Goal: Information Seeking & Learning: Learn about a topic

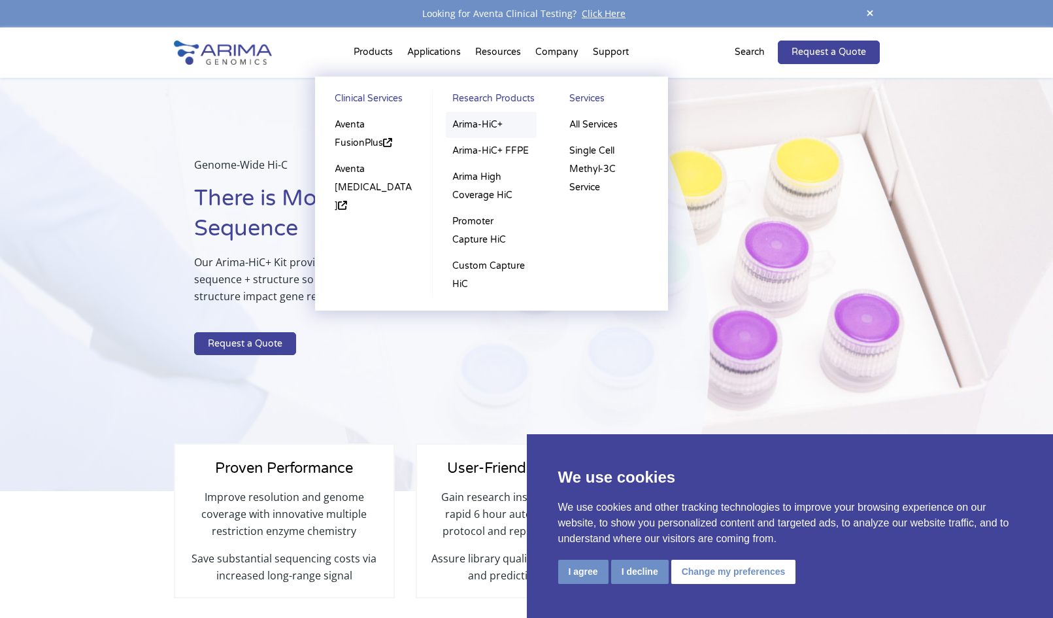
click at [477, 119] on link "Arima-HiC+" at bounding box center [491, 125] width 91 height 26
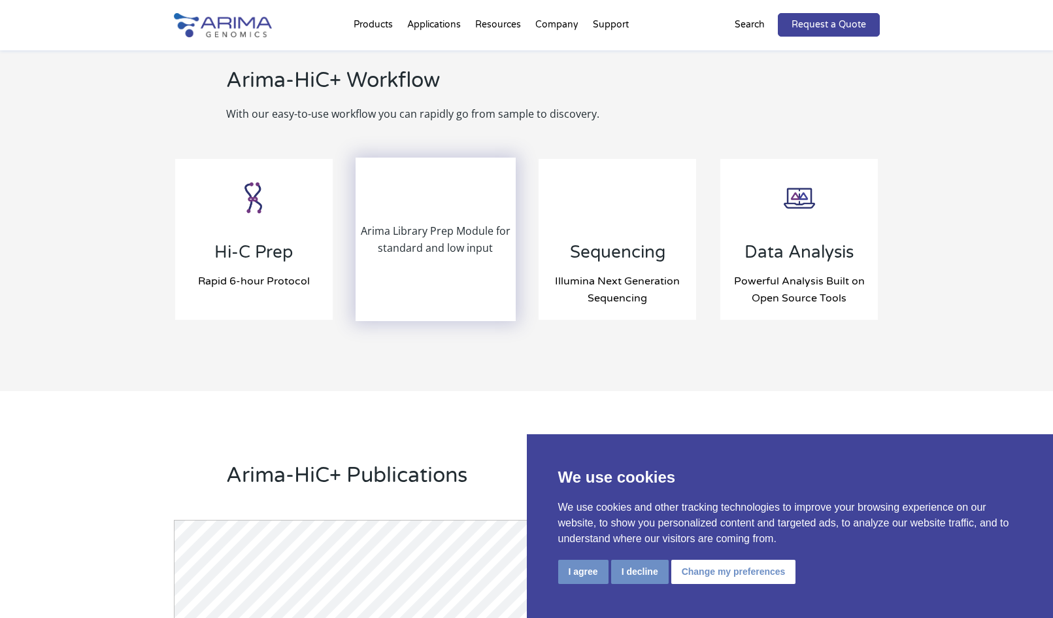
scroll to position [1353, 0]
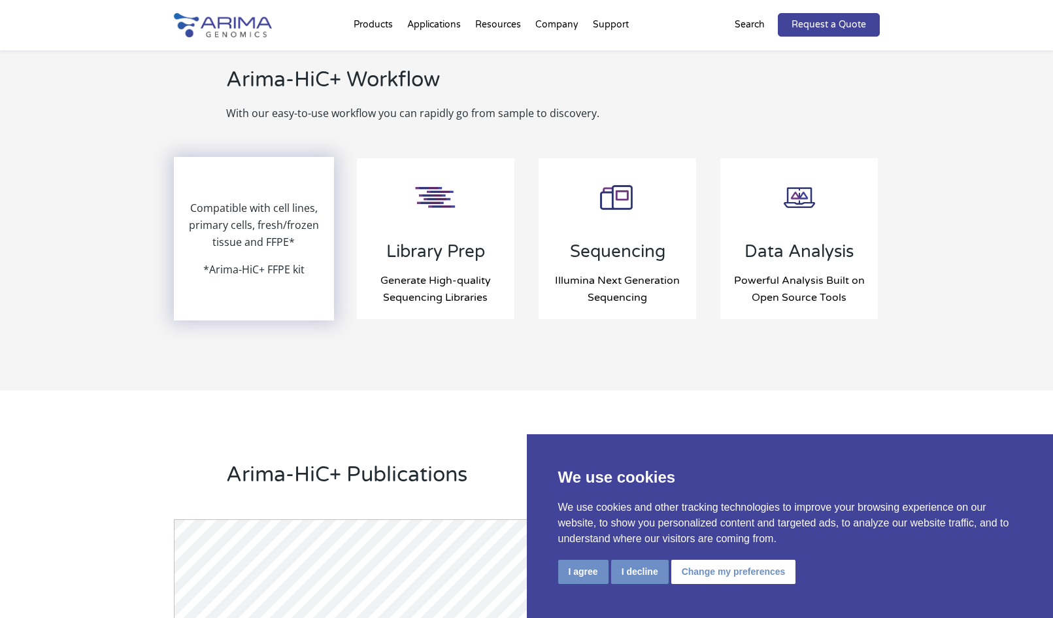
click at [288, 254] on p "Compatible with cell lines, primary cells, fresh/frozen tissue and FFPE*" at bounding box center [254, 229] width 158 height 61
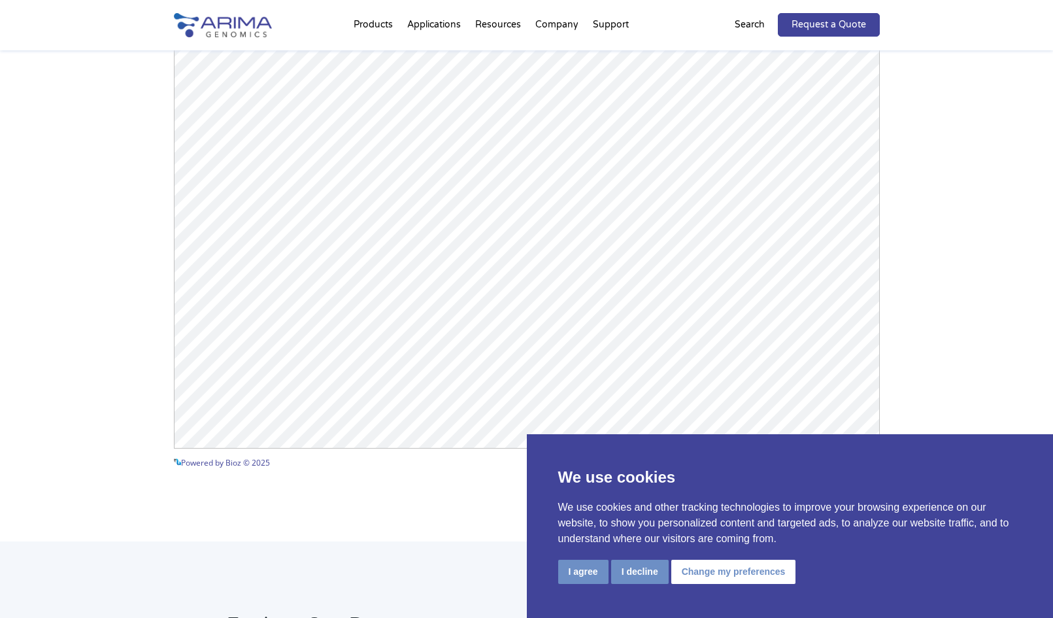
scroll to position [1933, 0]
click at [593, 571] on button "I agree" at bounding box center [583, 572] width 50 height 24
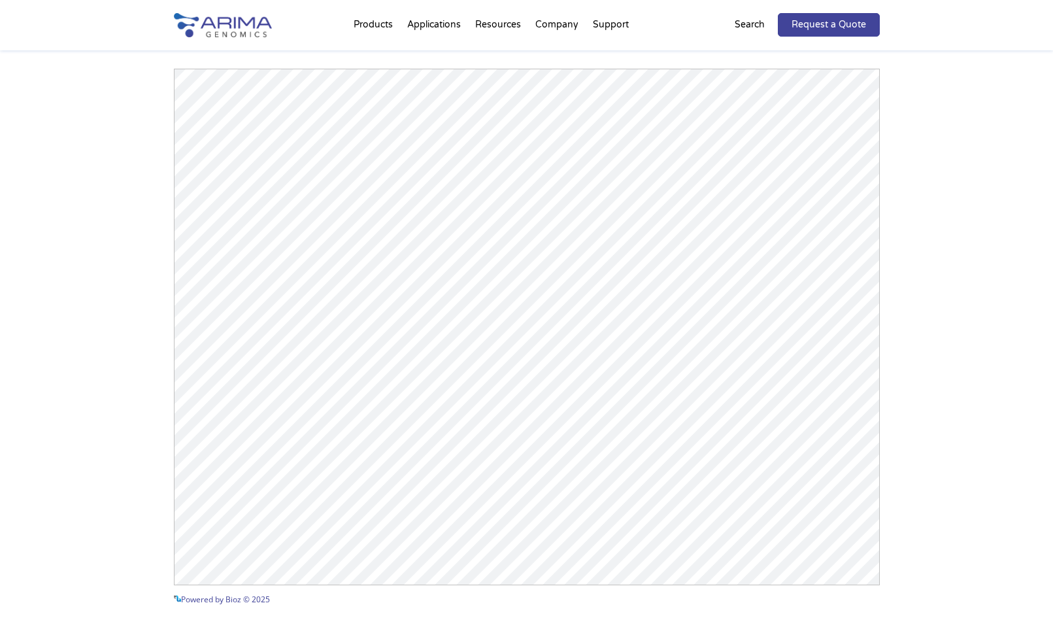
scroll to position [1831, 0]
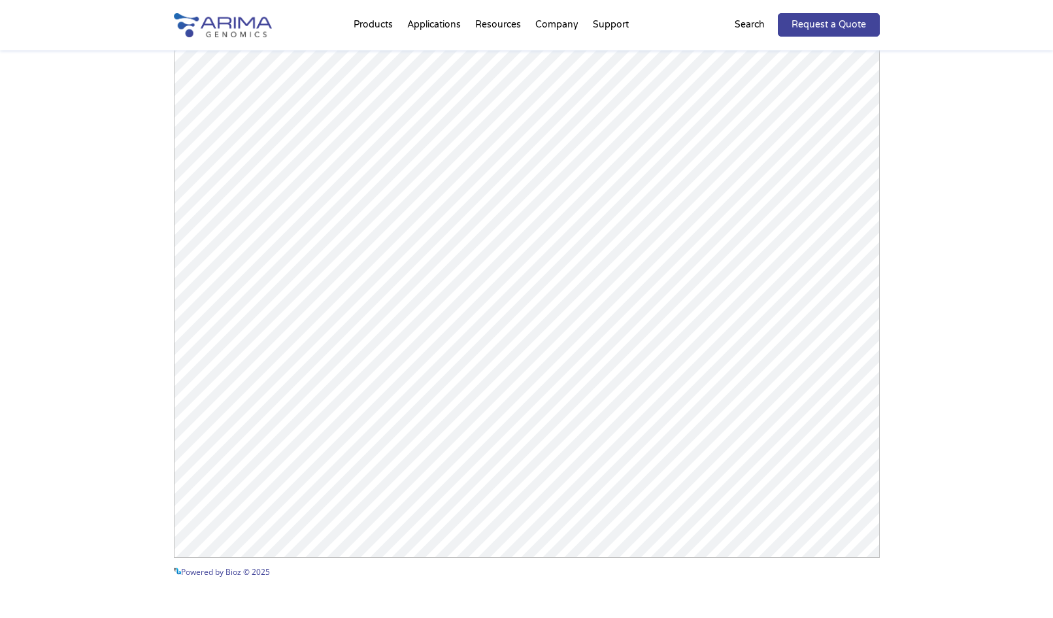
click at [926, 407] on div "Arima-HiC+ Publications Powered by Bioz © 2025 See more details on Bioz" at bounding box center [526, 281] width 1053 height 738
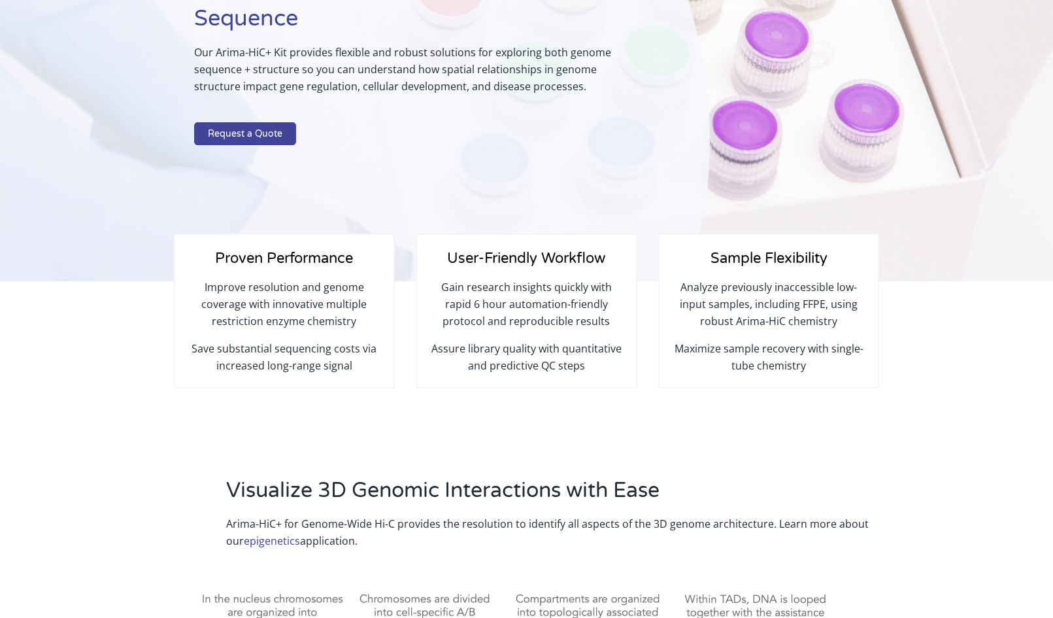
scroll to position [0, 0]
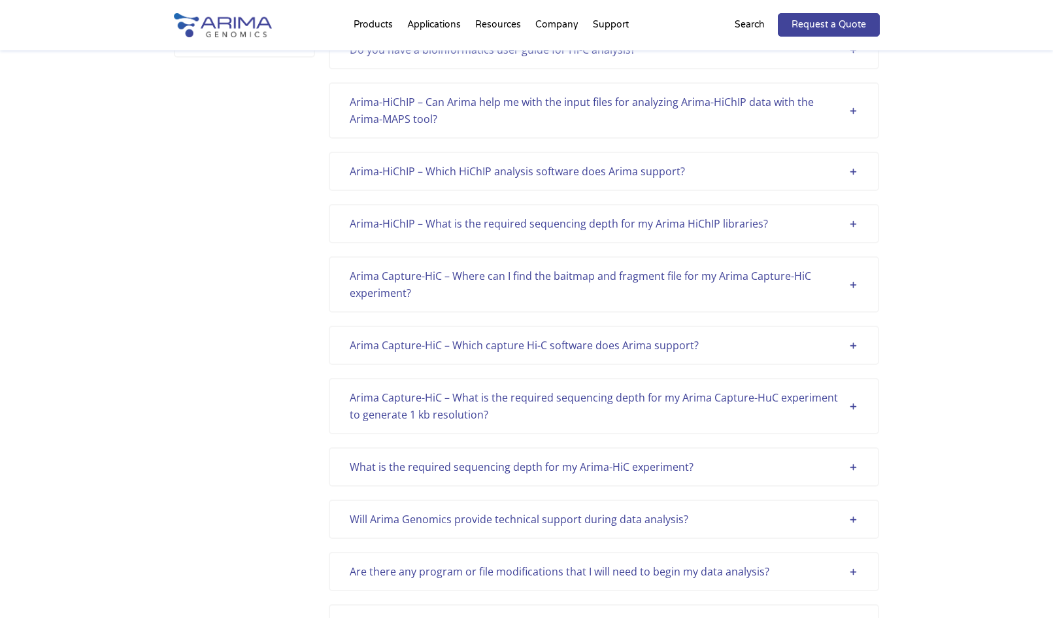
scroll to position [1671, 0]
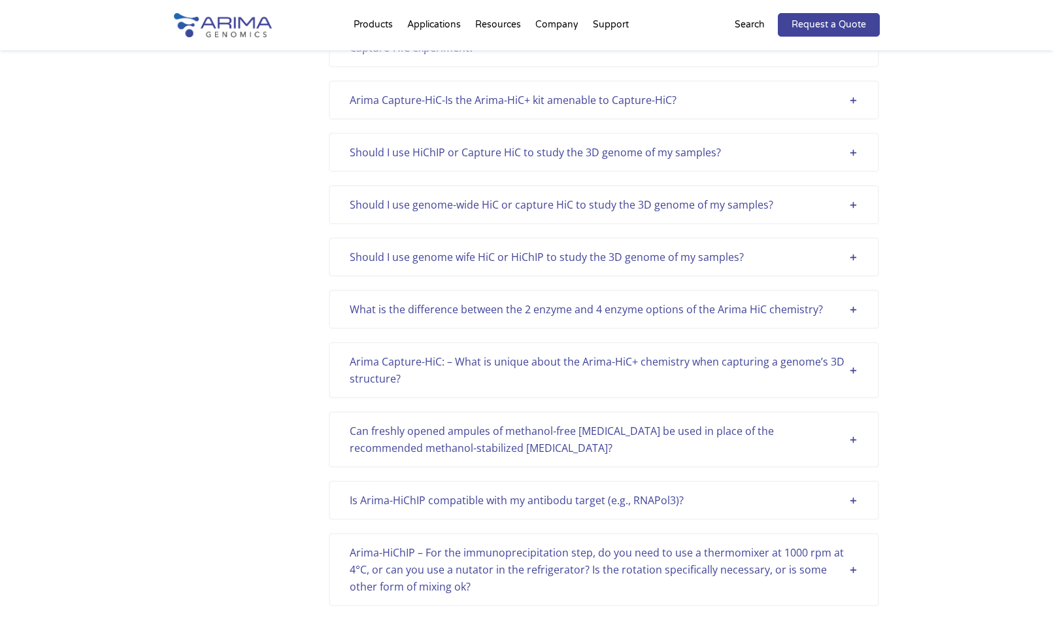
click at [848, 315] on div "What is the difference between the 2 enzyme and 4 enzyme options of the Arima H…" at bounding box center [604, 309] width 509 height 17
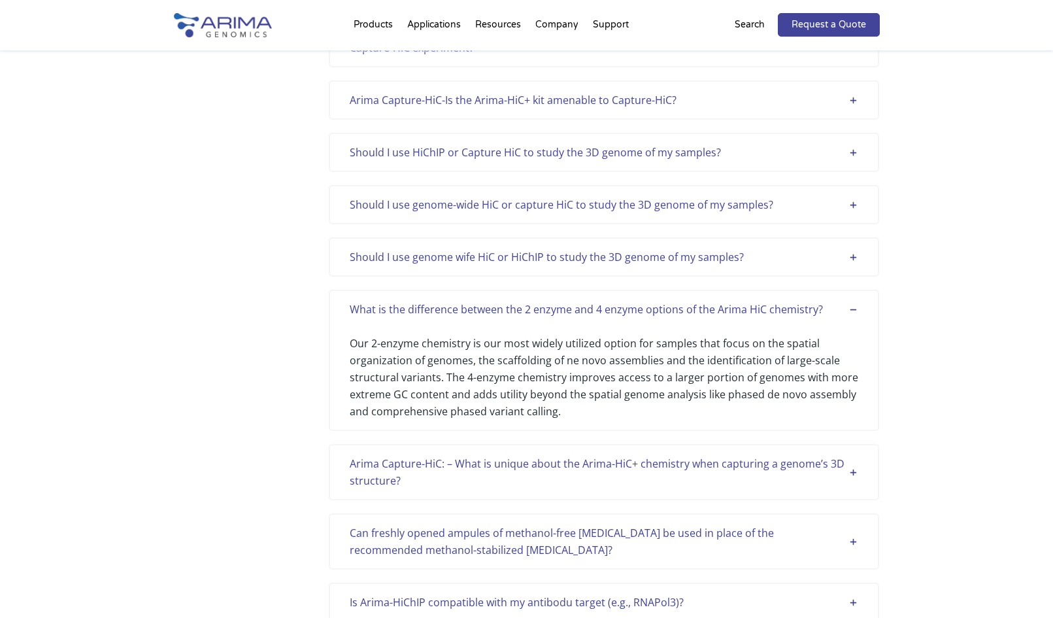
scroll to position [2475, 0]
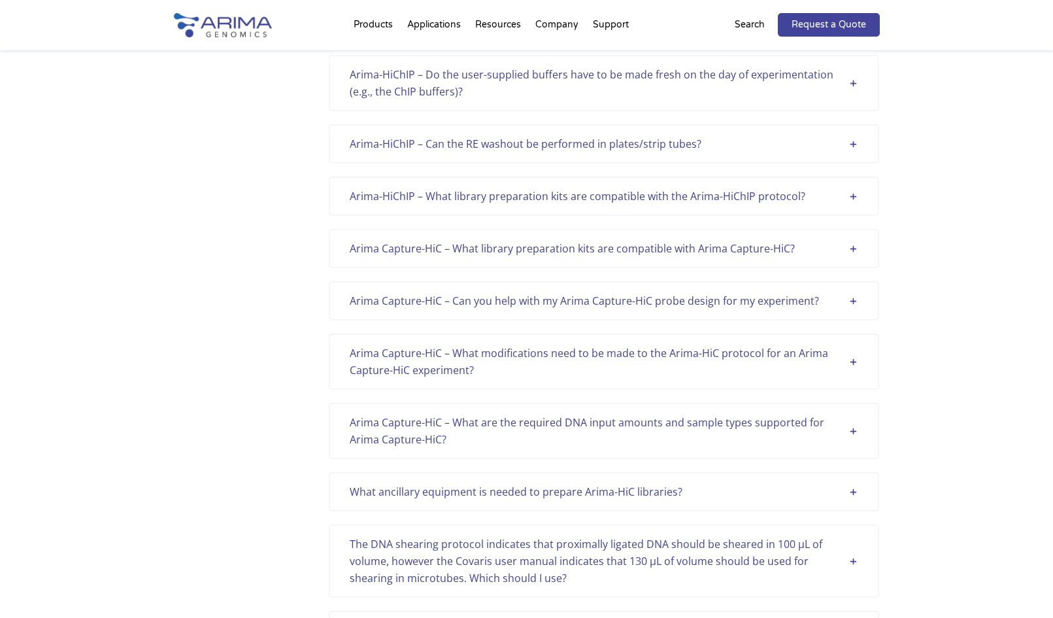
click at [852, 96] on div "Arima-HiChIP – Do the user-supplied buffers have to be made fresh on the day of…" at bounding box center [604, 83] width 509 height 34
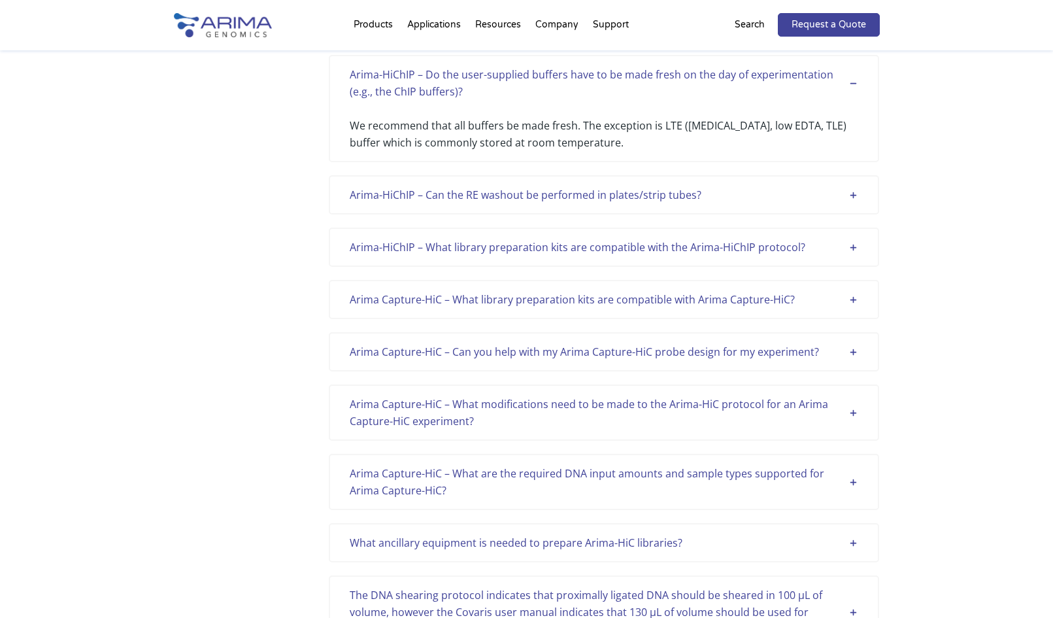
click at [852, 96] on div "Arima-HiChIP – Do the user-supplied buffers have to be made fresh on the day of…" at bounding box center [604, 83] width 509 height 34
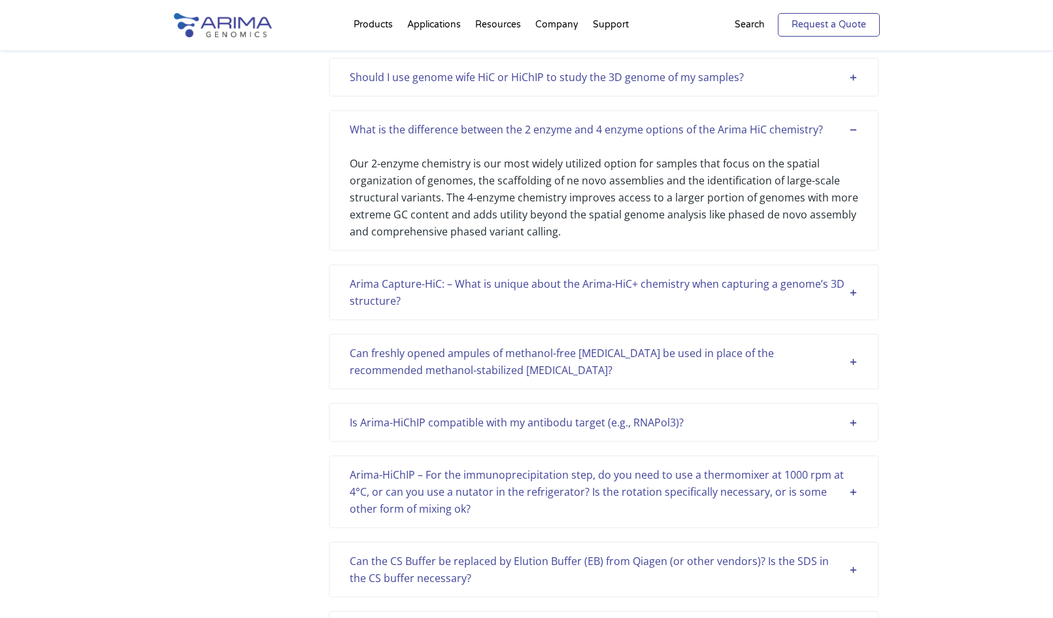
scroll to position [1348, 0]
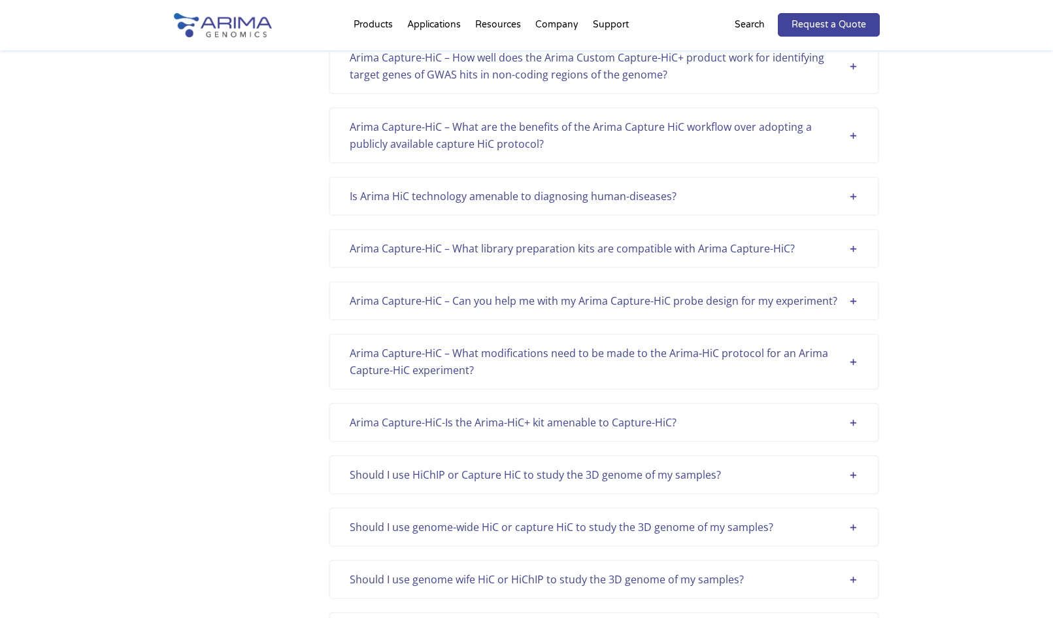
click at [862, 67] on div "Arima Capture-HiC – How well does the Arima Custom Capture-HiC+ product work fo…" at bounding box center [604, 66] width 550 height 56
click at [854, 64] on div "Arima Capture-HiC – How well does the Arima Custom Capture-HiC+ product work fo…" at bounding box center [604, 66] width 509 height 34
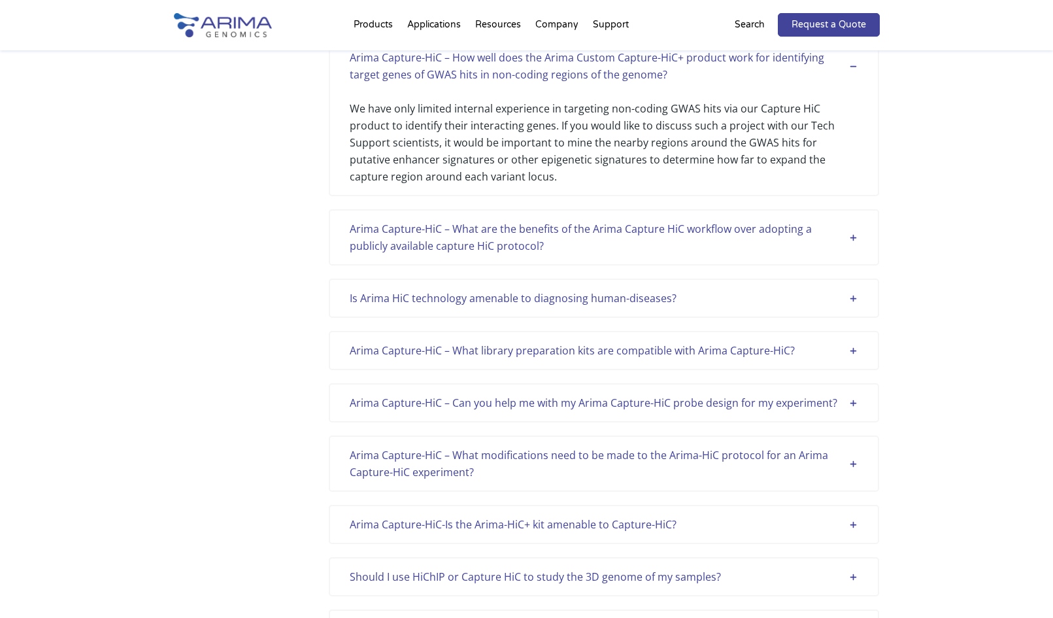
click at [854, 64] on div "Arima Capture-HiC – How well does the Arima Custom Capture-HiC+ product work fo…" at bounding box center [604, 66] width 509 height 34
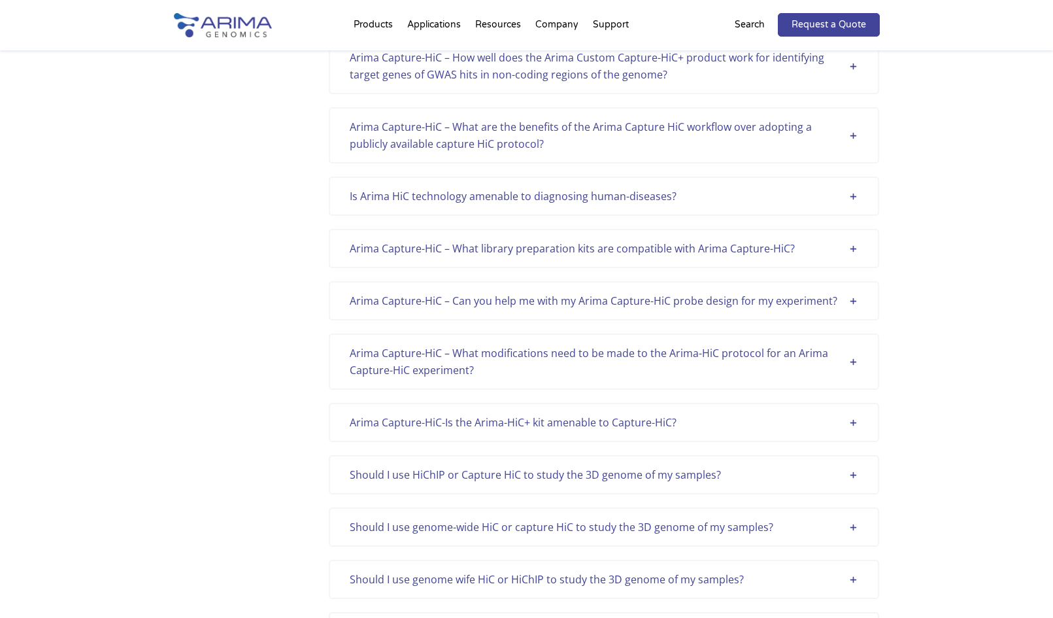
click at [854, 134] on div "Arima Capture-HiC – What are the benefits of the Arima Capture HiC workflow ove…" at bounding box center [604, 135] width 509 height 34
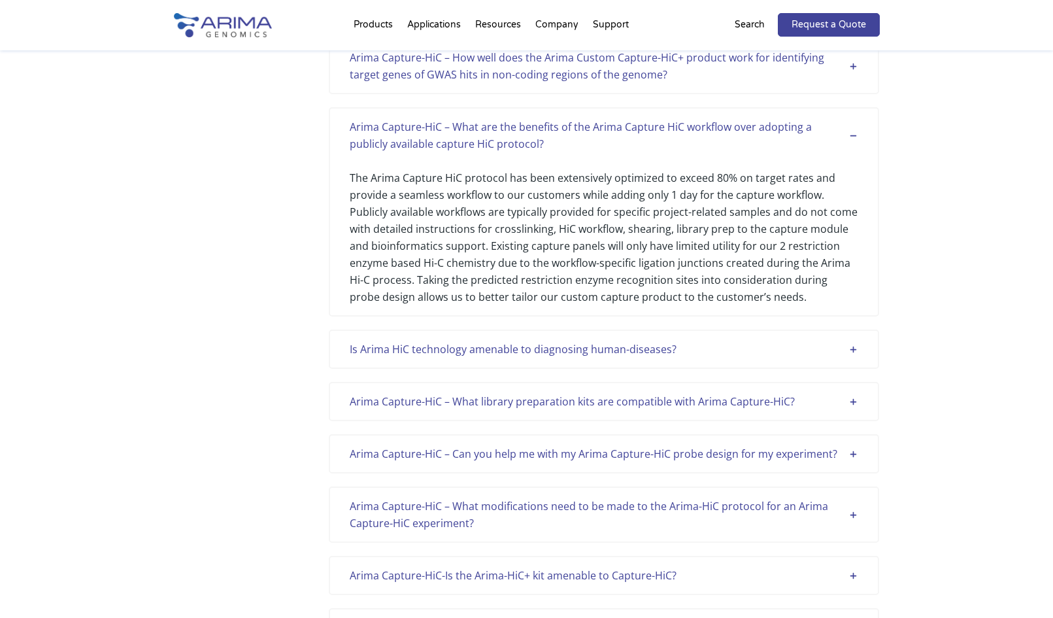
click at [854, 131] on div "Arima Capture-HiC – What are the benefits of the Arima Capture HiC workflow ove…" at bounding box center [604, 135] width 509 height 34
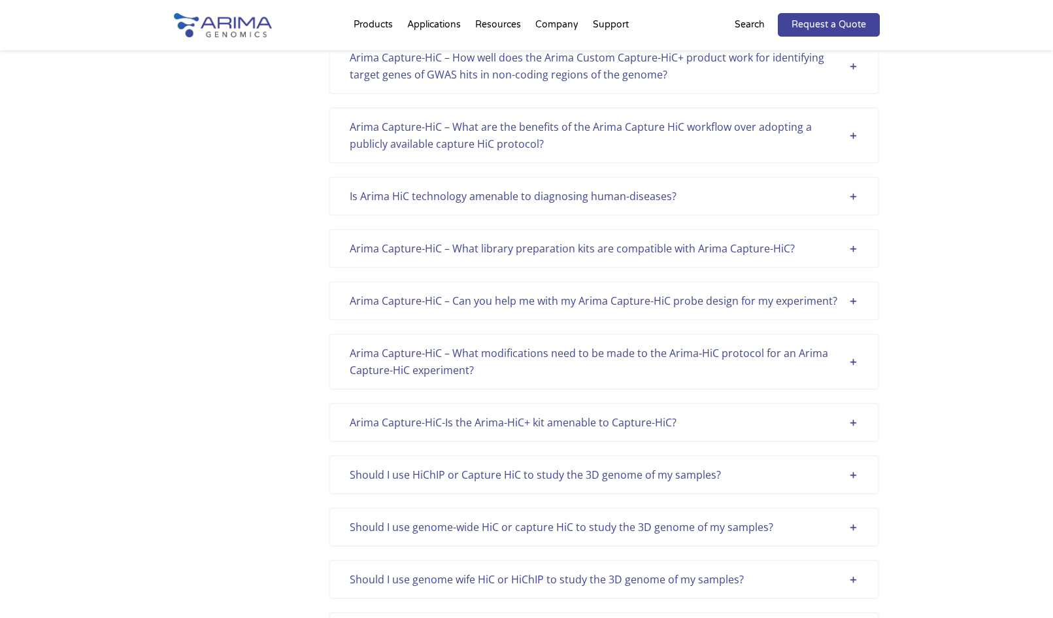
click at [852, 193] on div "Is Arima HiC technology amenable to diagnosing human-diseases?" at bounding box center [604, 196] width 509 height 17
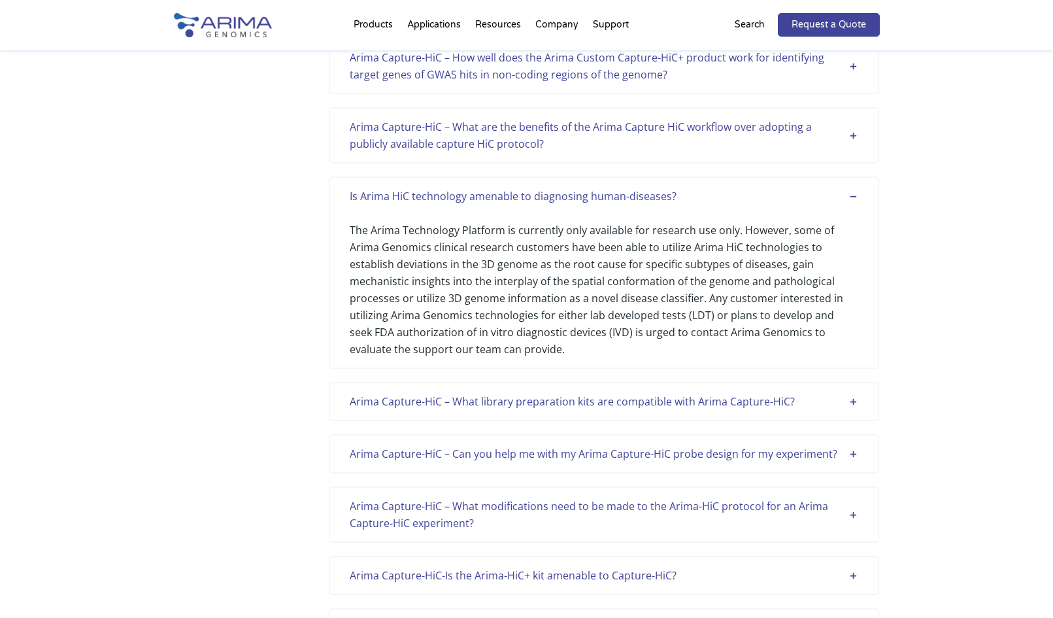
click at [855, 395] on div "Arima Capture-HiC – What library preparation kits are compatible with Arima Cap…" at bounding box center [604, 401] width 509 height 17
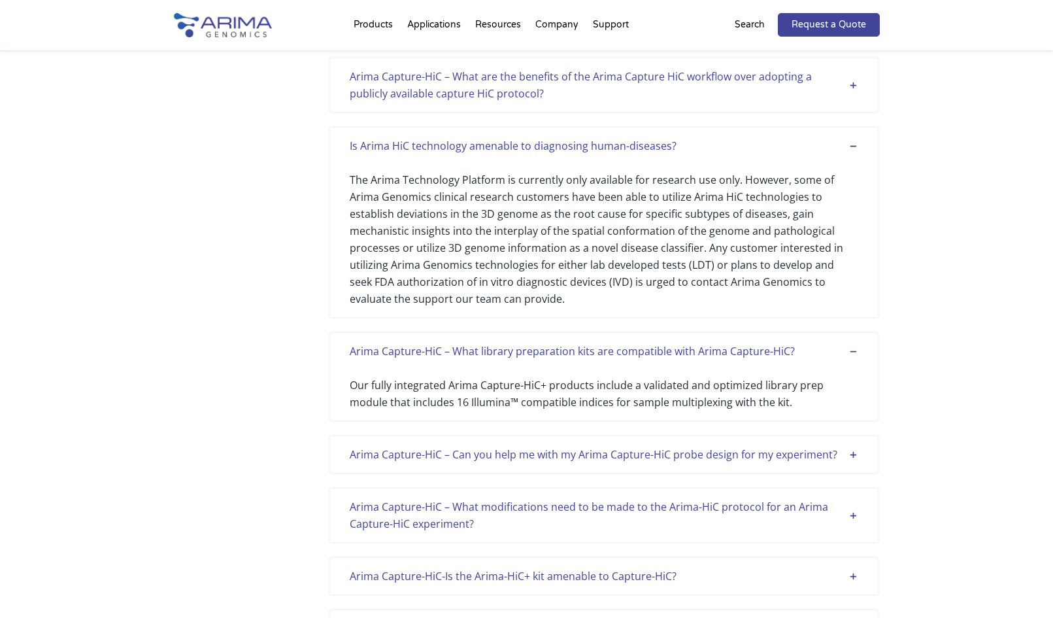
scroll to position [1498, 0]
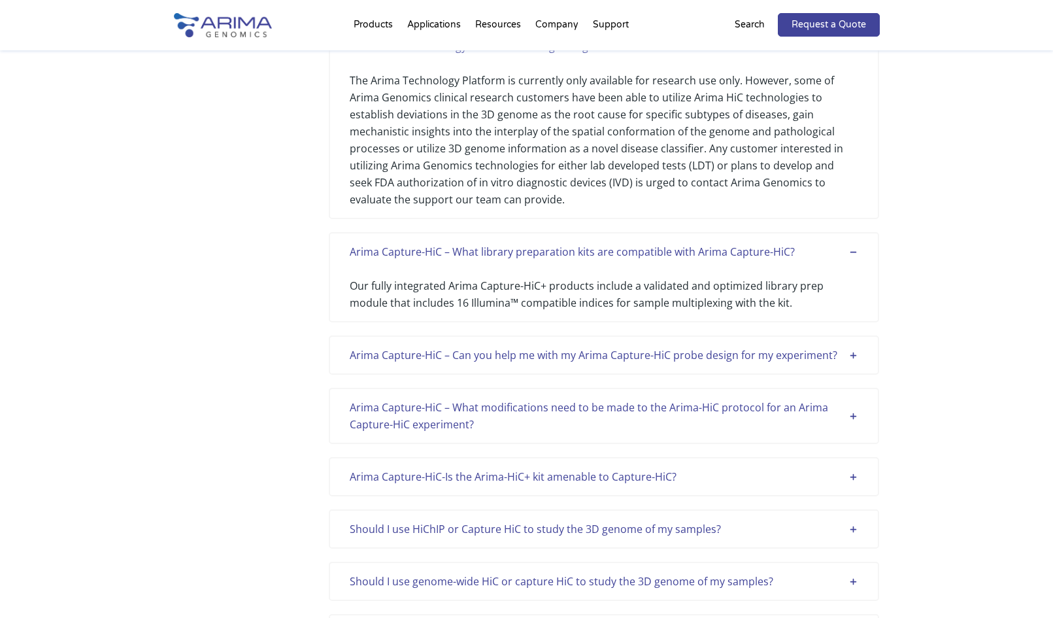
click at [854, 356] on div "Arima Capture-HiC – Can you help me with my Arima Capture-HiC probe design for …" at bounding box center [604, 354] width 509 height 17
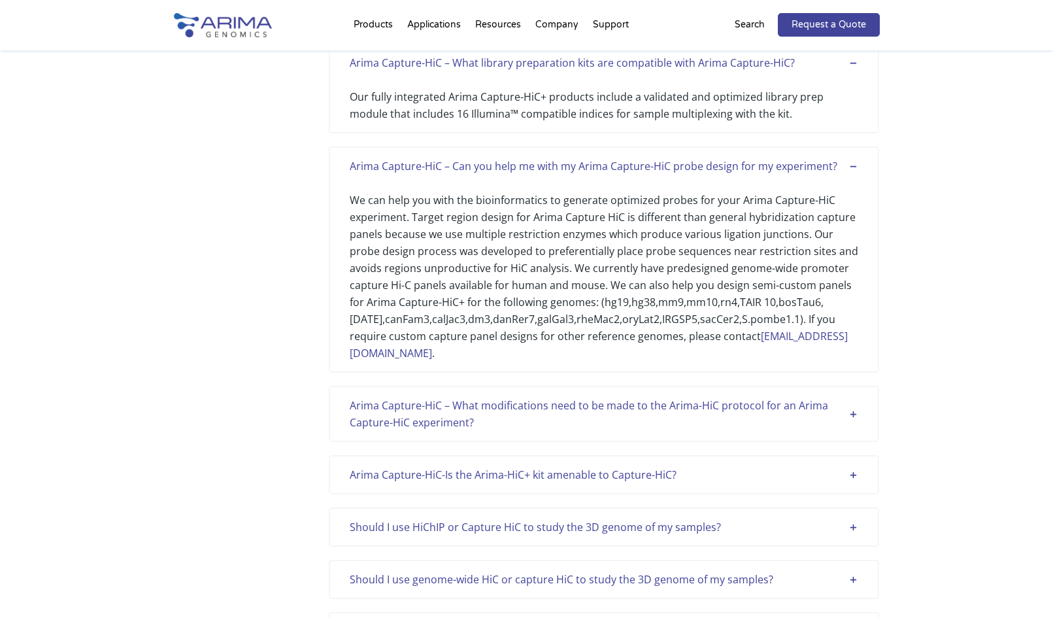
click at [846, 412] on div "Arima Capture-HiC – What modifications need to be made to the Arima-HiC protoco…" at bounding box center [604, 414] width 509 height 34
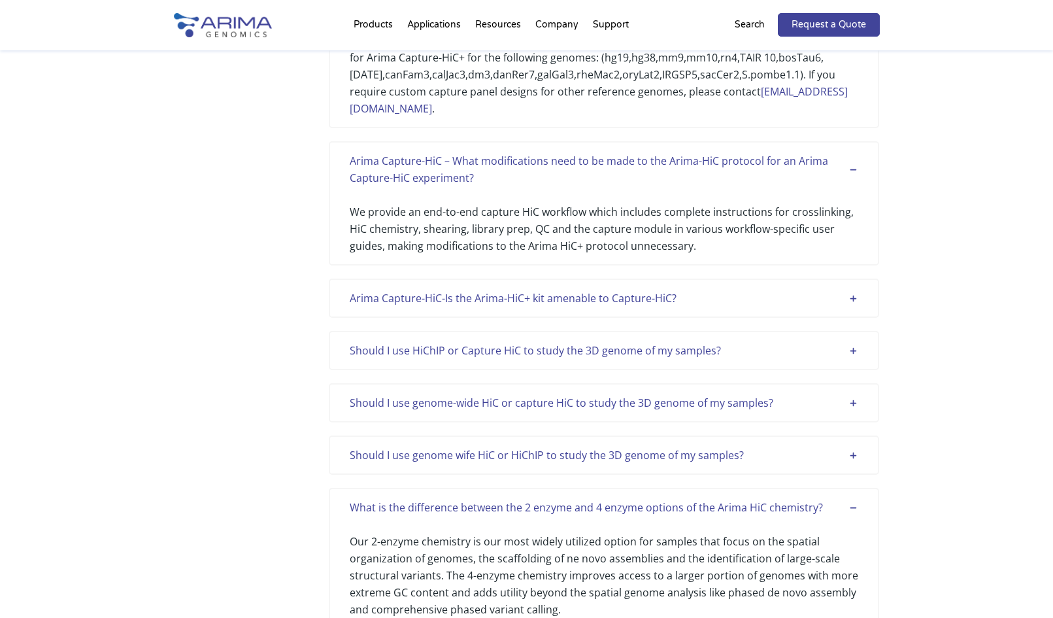
scroll to position [1930, 0]
click at [856, 281] on div "Arima Capture-HiC-Is the Arima-HiC+ kit amenable to Capture-HiC? [PERSON_NAME] …" at bounding box center [604, 297] width 550 height 39
click at [849, 293] on div "Arima Capture-HiC-Is the Arima-HiC+ kit amenable to Capture-HiC?" at bounding box center [604, 299] width 509 height 17
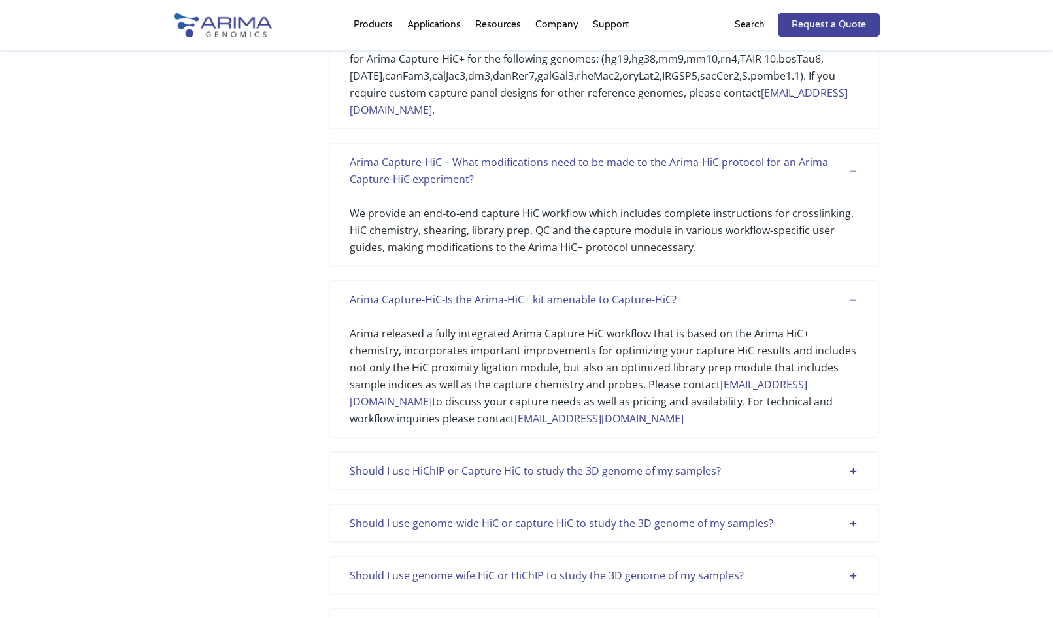
click at [846, 474] on div "Should I use HiChIP or Capture HiC to study the 3D genome of my samples?" at bounding box center [604, 470] width 509 height 17
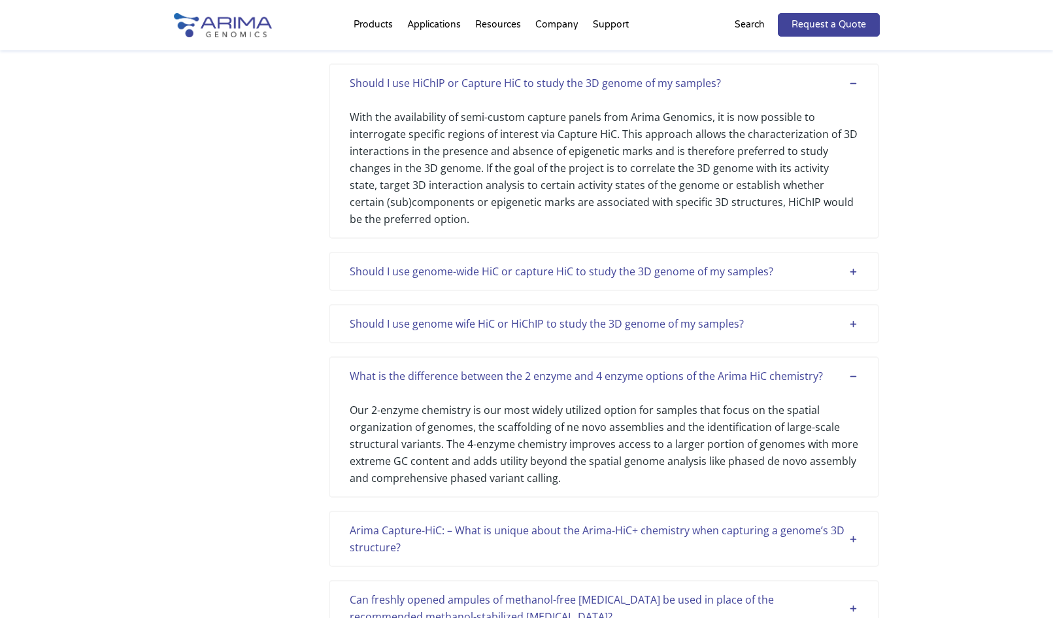
scroll to position [2321, 0]
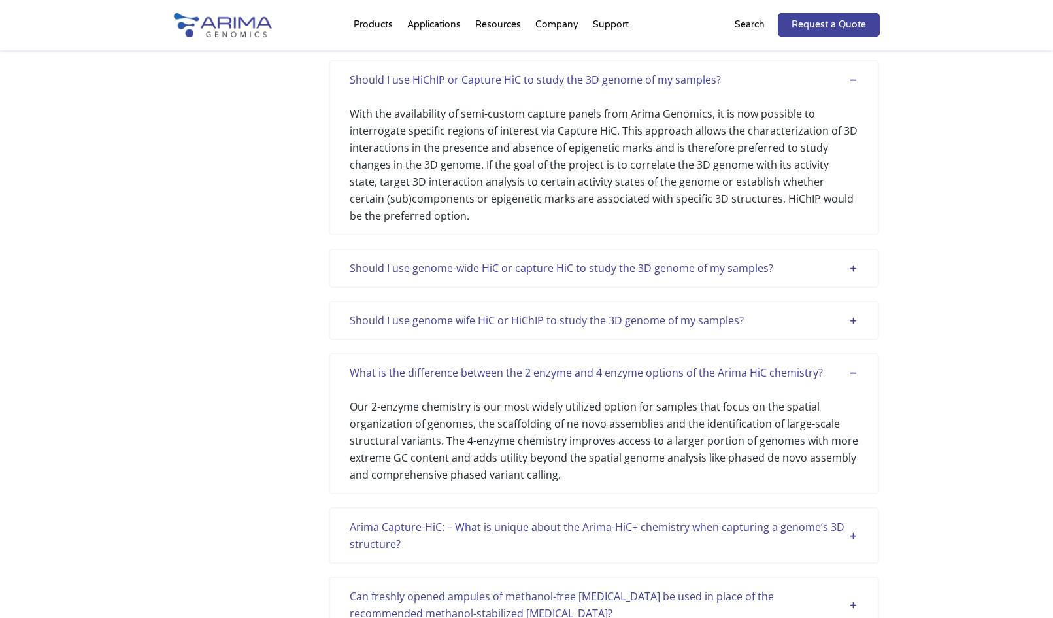
click at [851, 265] on div "Should I use genome-wide HiC or capture HiC to study the 3D genome of my sample…" at bounding box center [604, 267] width 509 height 17
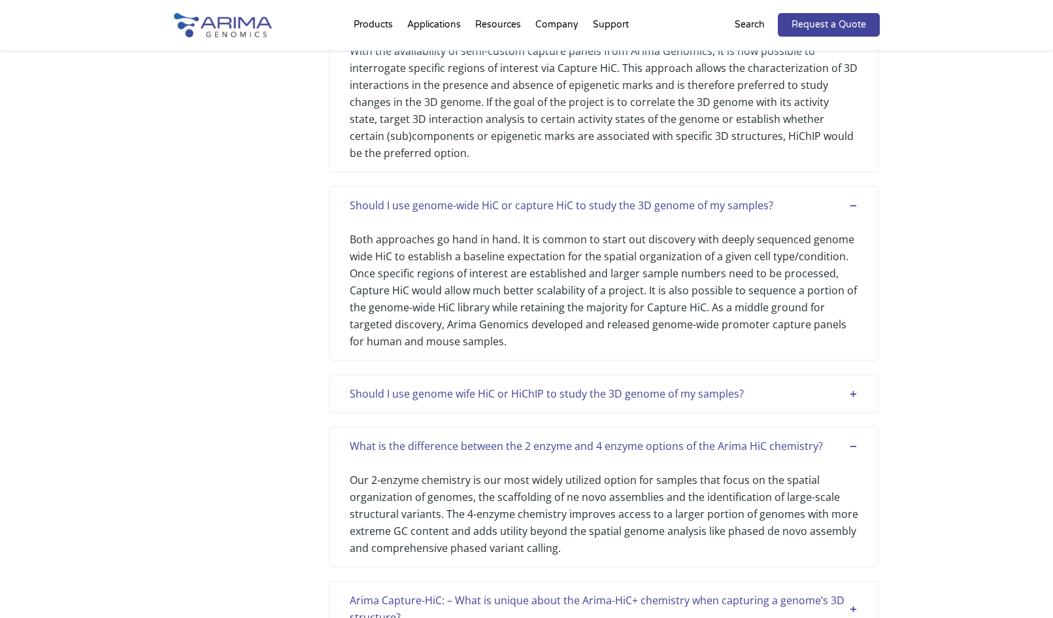
scroll to position [2442, 0]
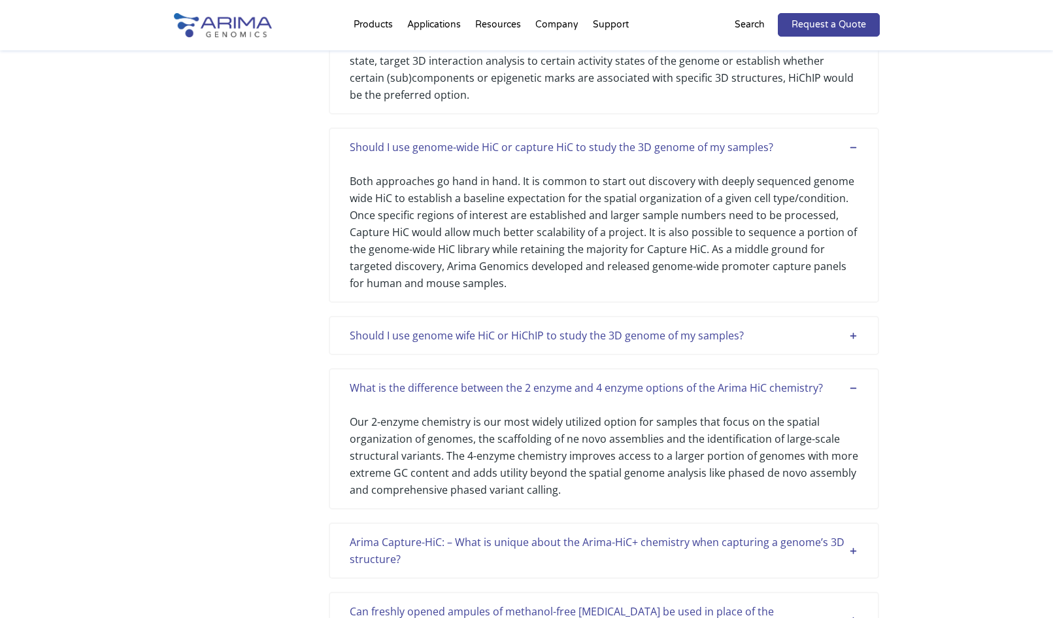
click at [827, 324] on div "Should I use genome wife HiC or HiChIP to study the 3D genome of my samples? Ar…" at bounding box center [604, 335] width 550 height 39
click at [824, 339] on div "Should I use genome wife HiC or HiChIP to study the 3D genome of my samples?" at bounding box center [604, 335] width 509 height 17
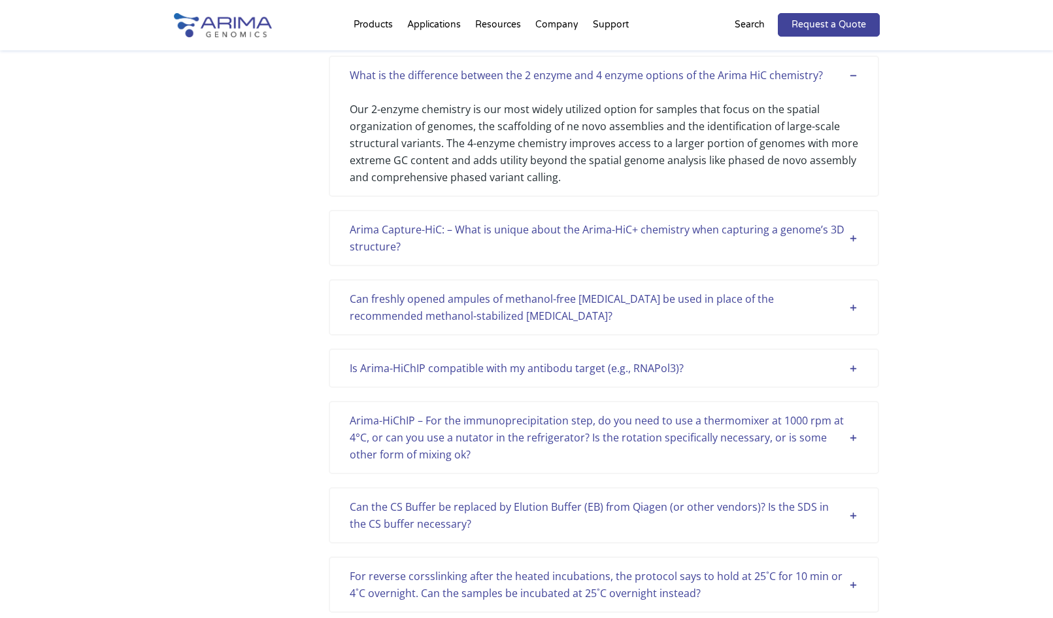
scroll to position [2877, 0]
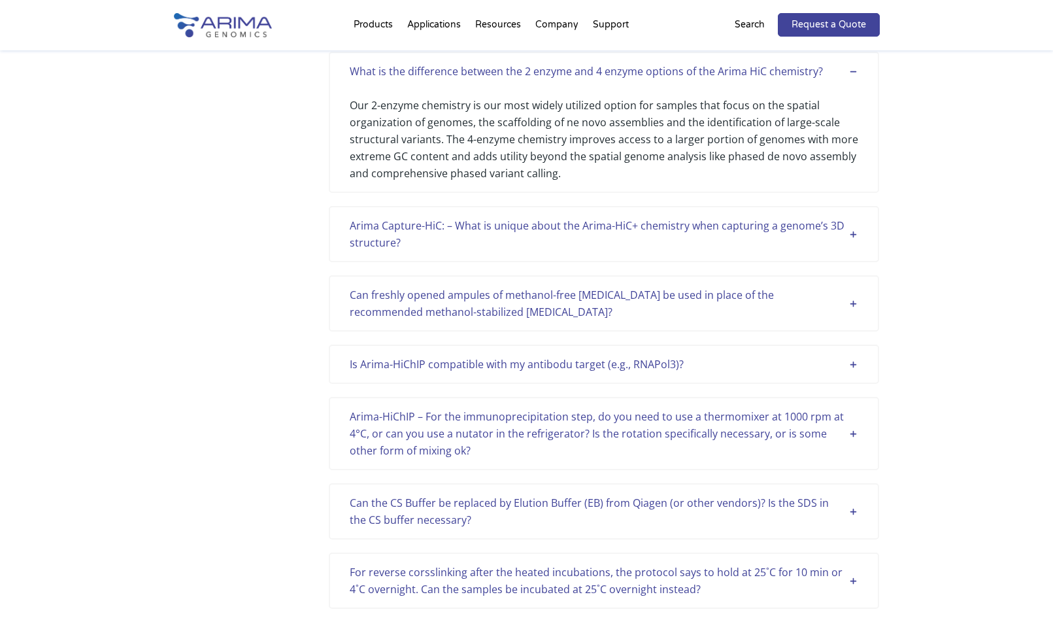
click at [837, 229] on div "Arima Capture-HiC: – What is unique about the Arima-HiC+ chemistry when capturi…" at bounding box center [604, 234] width 509 height 34
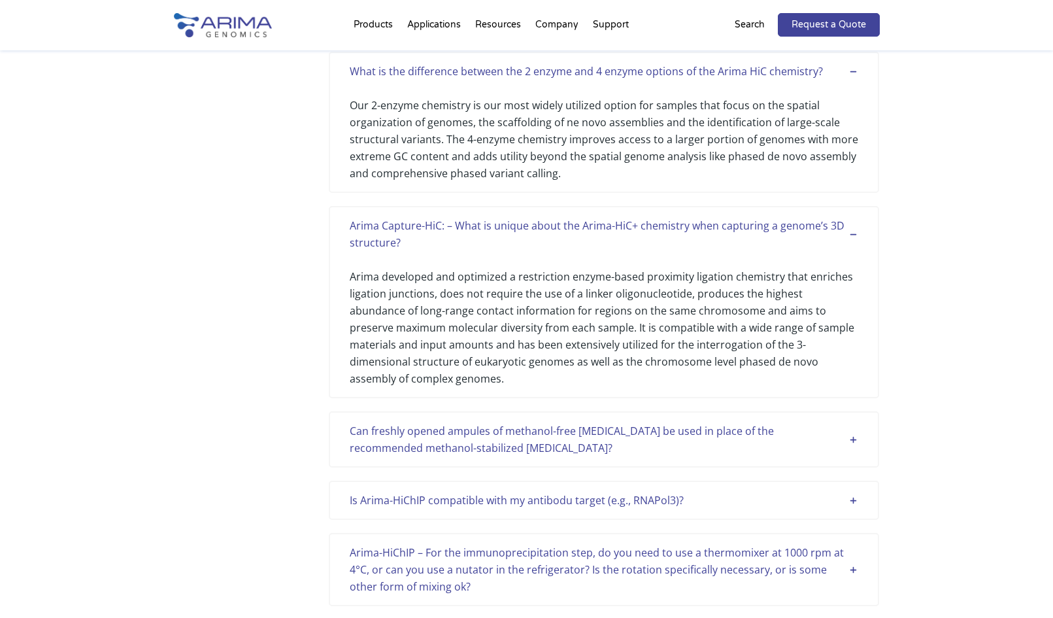
click at [834, 422] on div "Can freshly opened ampules of methanol-free [MEDICAL_DATA] be used in place of …" at bounding box center [604, 439] width 509 height 34
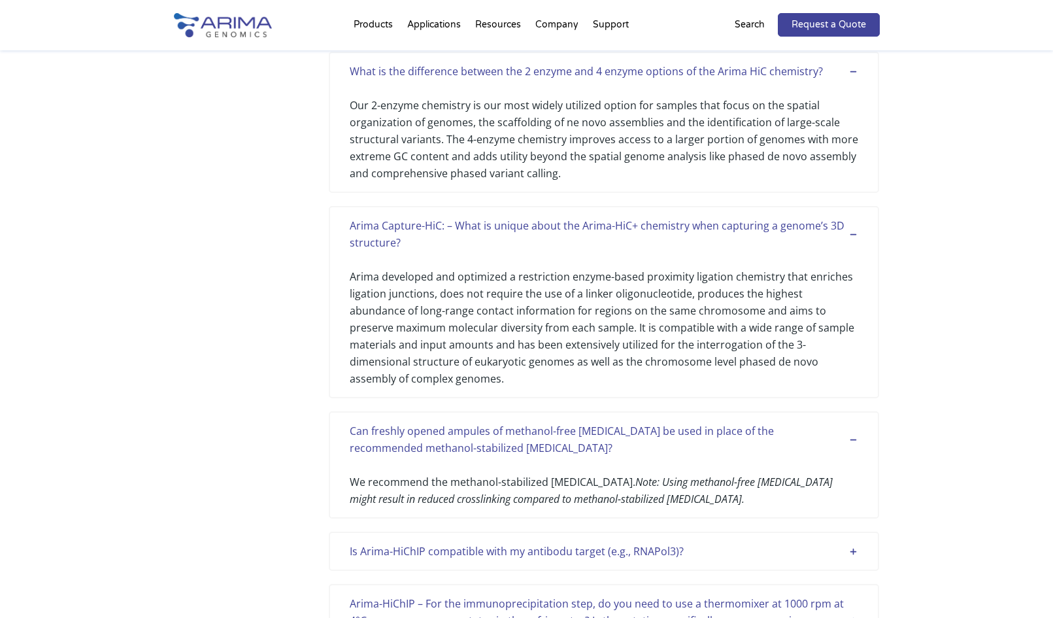
click at [843, 422] on div "Can freshly opened ampules of methanol-free [MEDICAL_DATA] be used in place of …" at bounding box center [604, 439] width 509 height 34
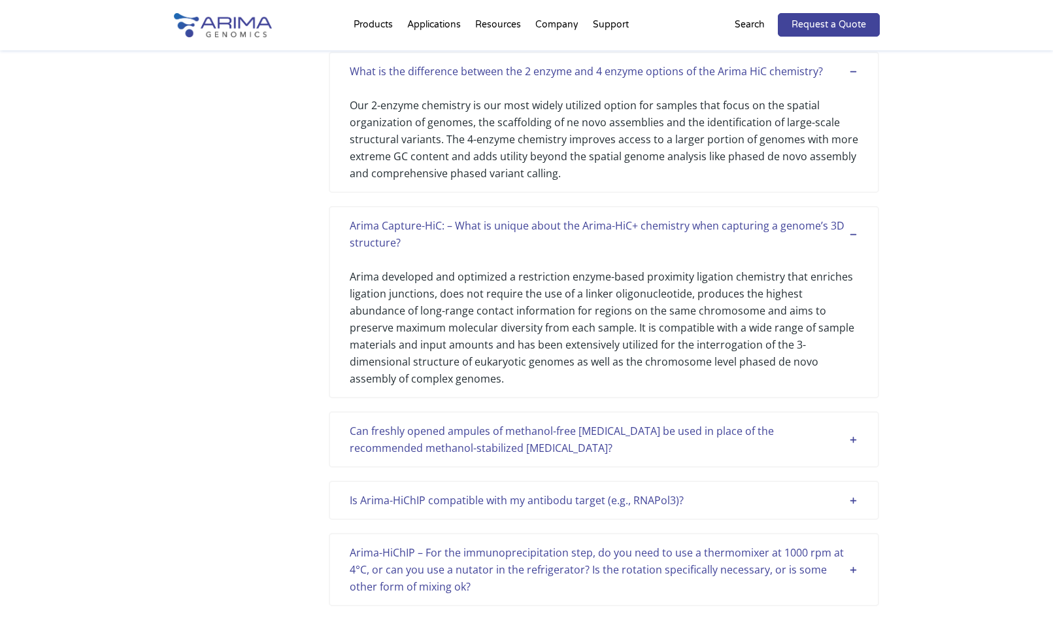
click at [842, 422] on div "Can freshly opened ampules of methanol-free [MEDICAL_DATA] be used in place of …" at bounding box center [604, 439] width 509 height 34
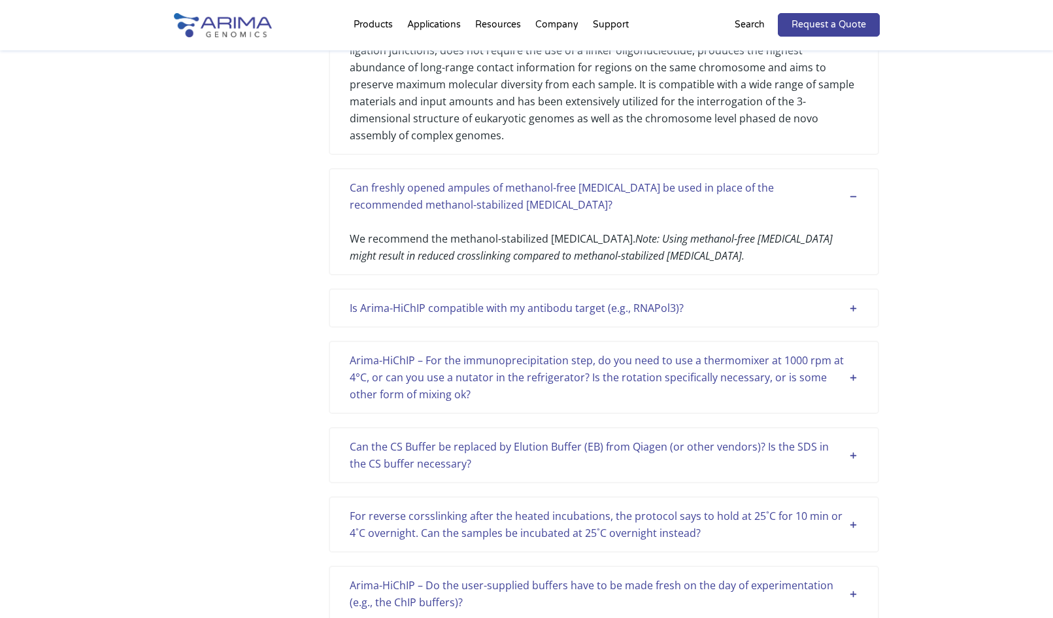
scroll to position [3121, 0]
click at [818, 299] on div "Is Arima-HiChIP compatible with my antibodu target (e.g., RNAPol3)?" at bounding box center [604, 307] width 509 height 17
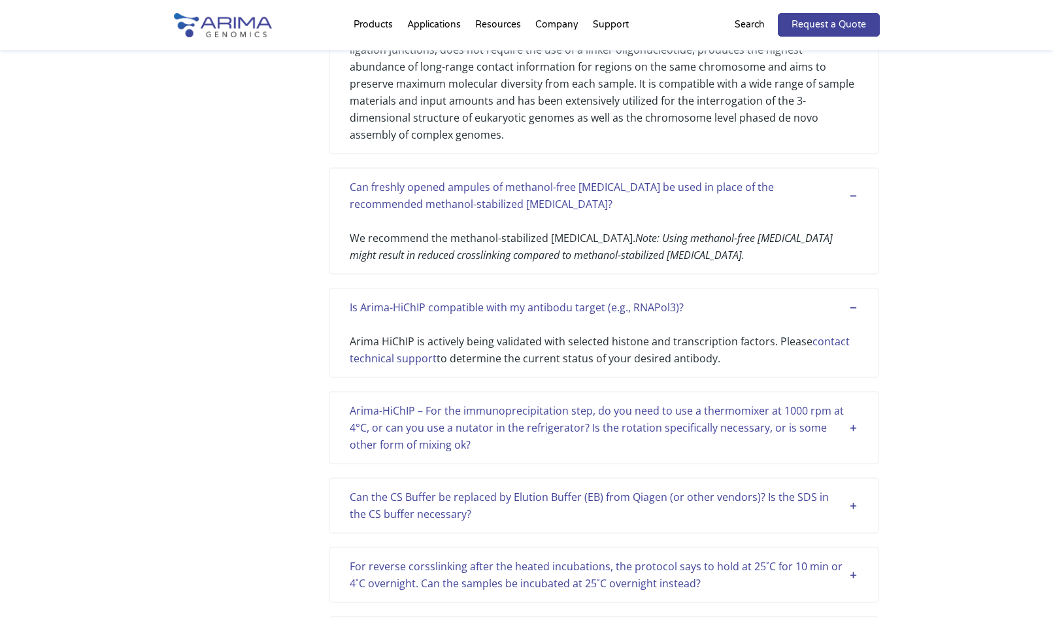
click at [756, 402] on div "Arima-HiChIP – For the immunoprecipitation step, do you need to use a thermomix…" at bounding box center [604, 427] width 509 height 51
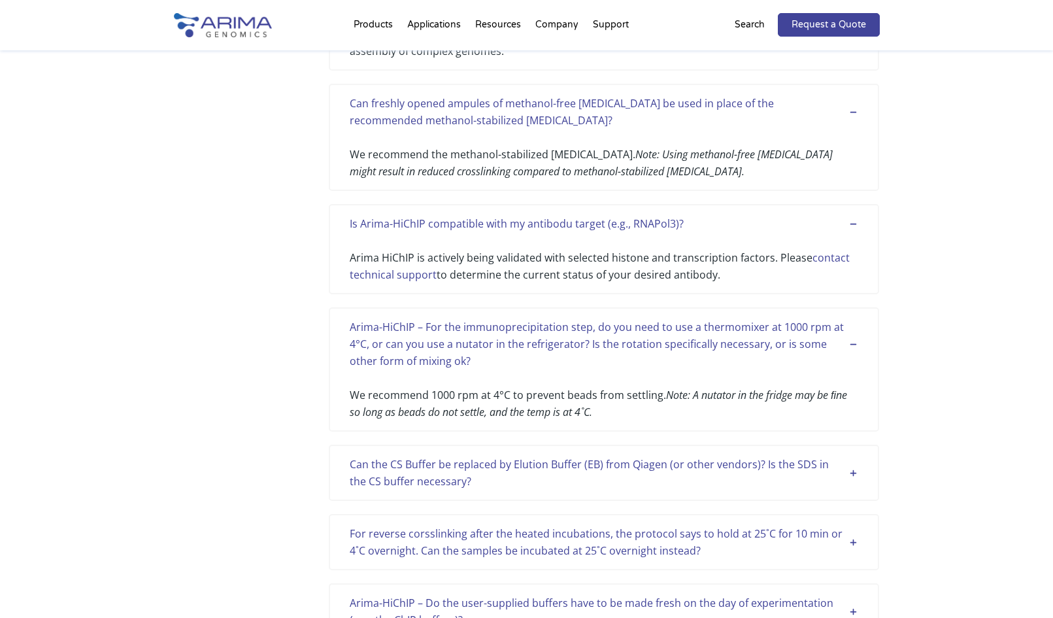
scroll to position [3222, 0]
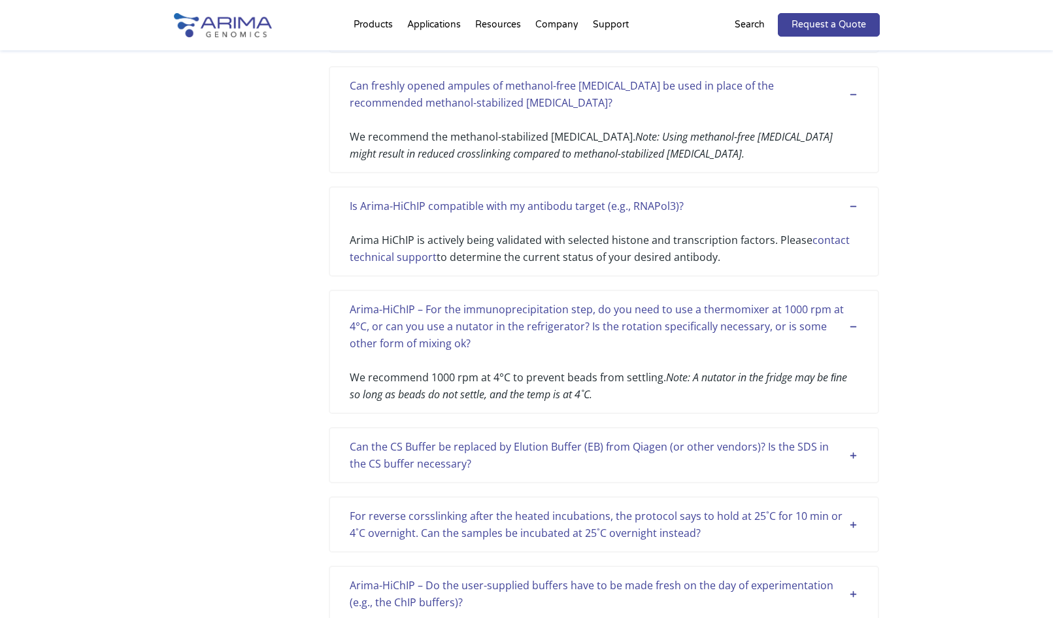
click at [707, 438] on div "Can the CS Buffer be replaced by Elution Buffer (EB) from Qiagen (or other vend…" at bounding box center [604, 455] width 509 height 34
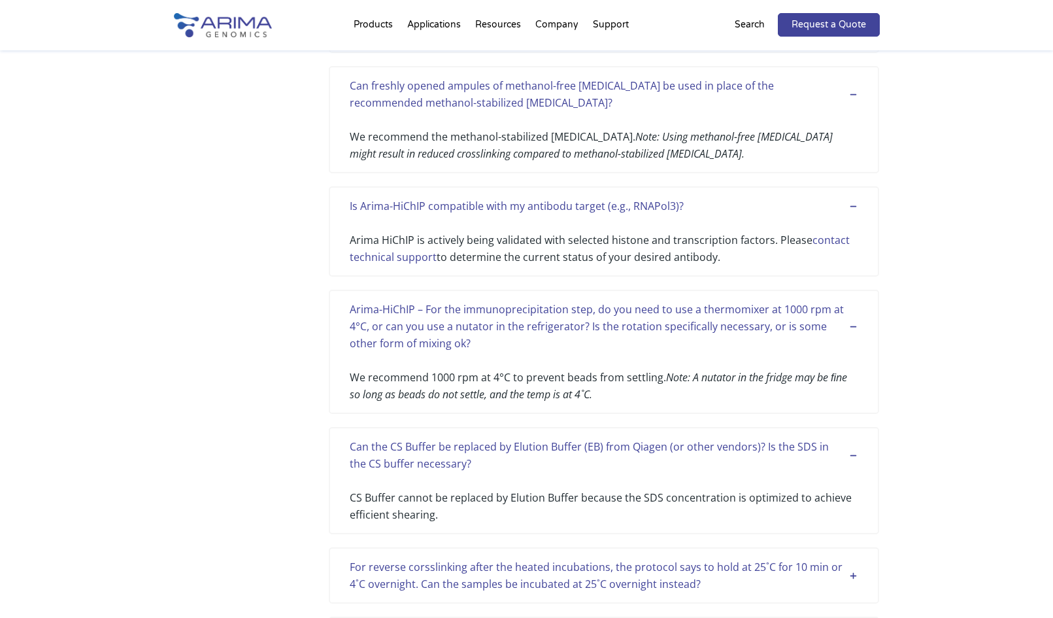
click at [687, 547] on div "For reverse corsslinking after the heated incubations, the protocol says to hol…" at bounding box center [604, 575] width 550 height 56
click at [680, 558] on div "For reverse corsslinking after the heated incubations, the protocol says to hol…" at bounding box center [604, 575] width 509 height 34
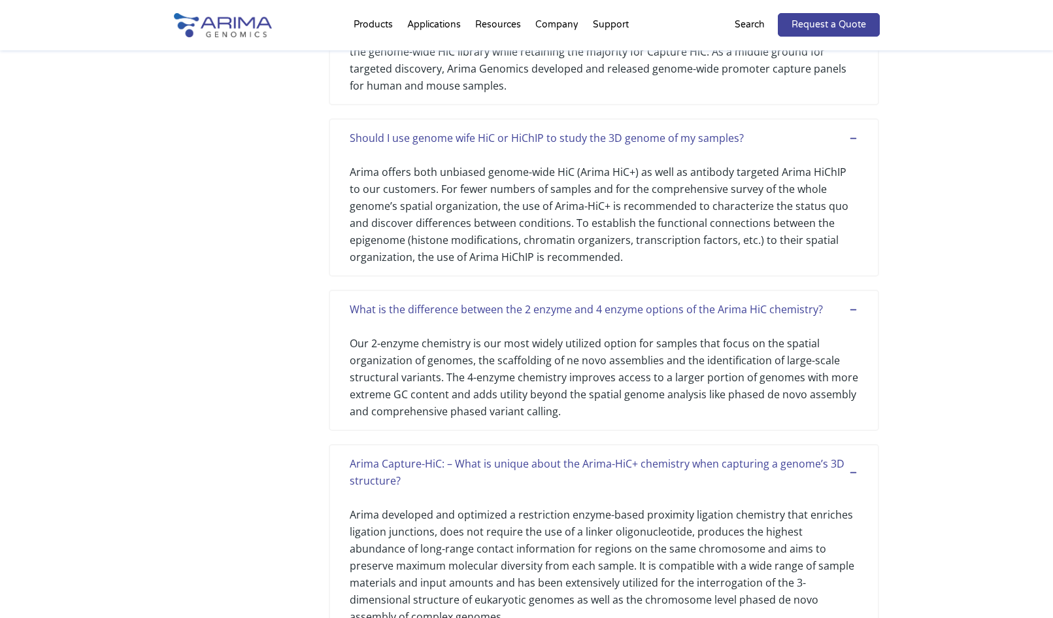
scroll to position [3818, 0]
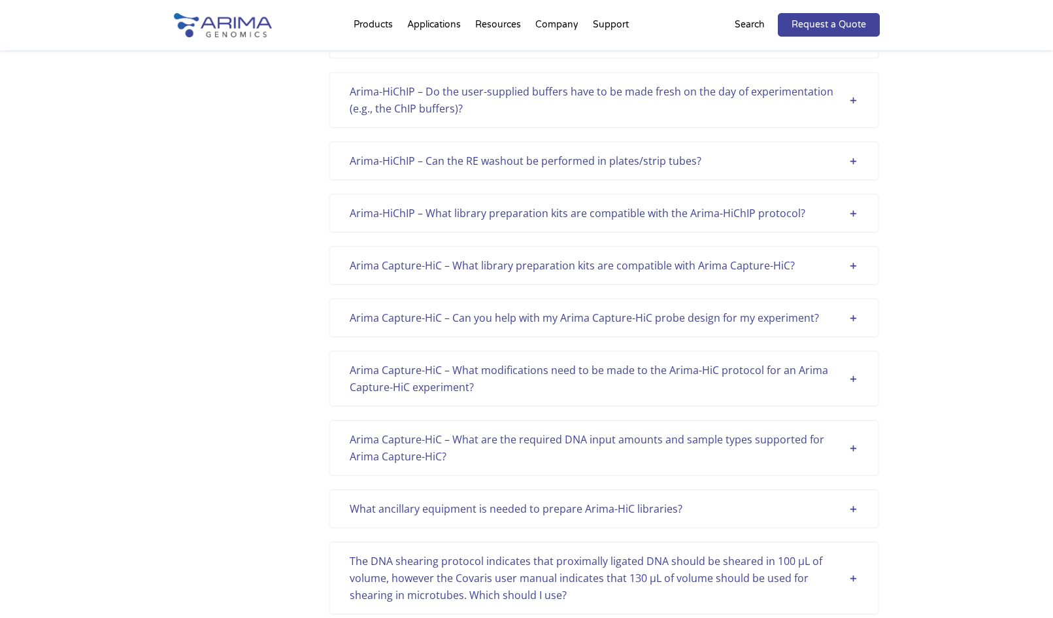
click at [858, 83] on div "Arima-HiChIP – Do the user-supplied buffers have to be made fresh on the day of…" at bounding box center [604, 100] width 509 height 34
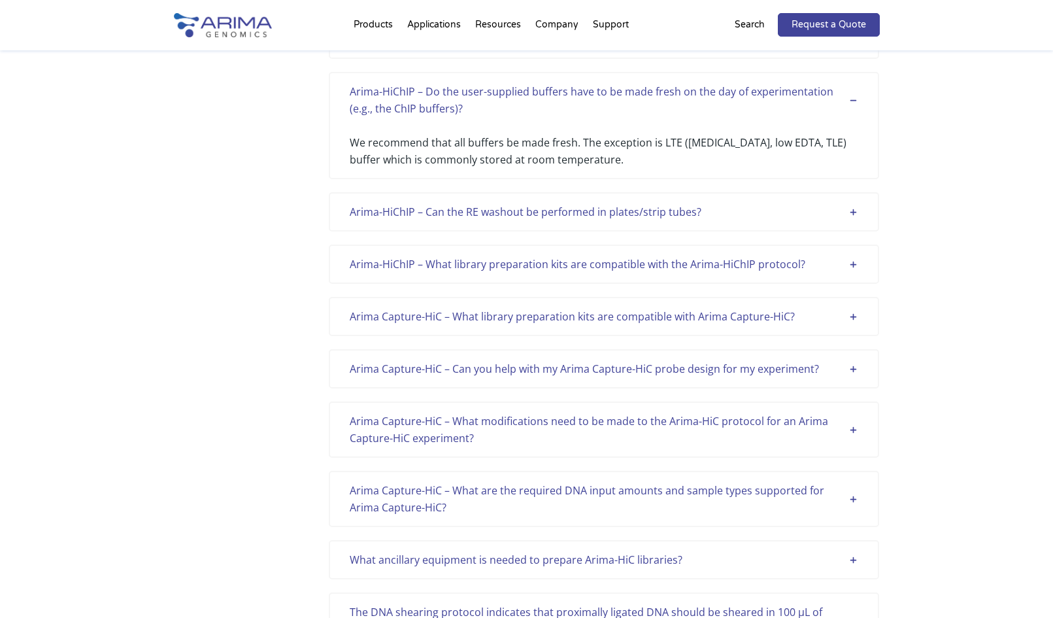
click at [851, 203] on div "Arima-HiChIP – Can the RE washout be performed in plates/strip tubes?" at bounding box center [604, 211] width 509 height 17
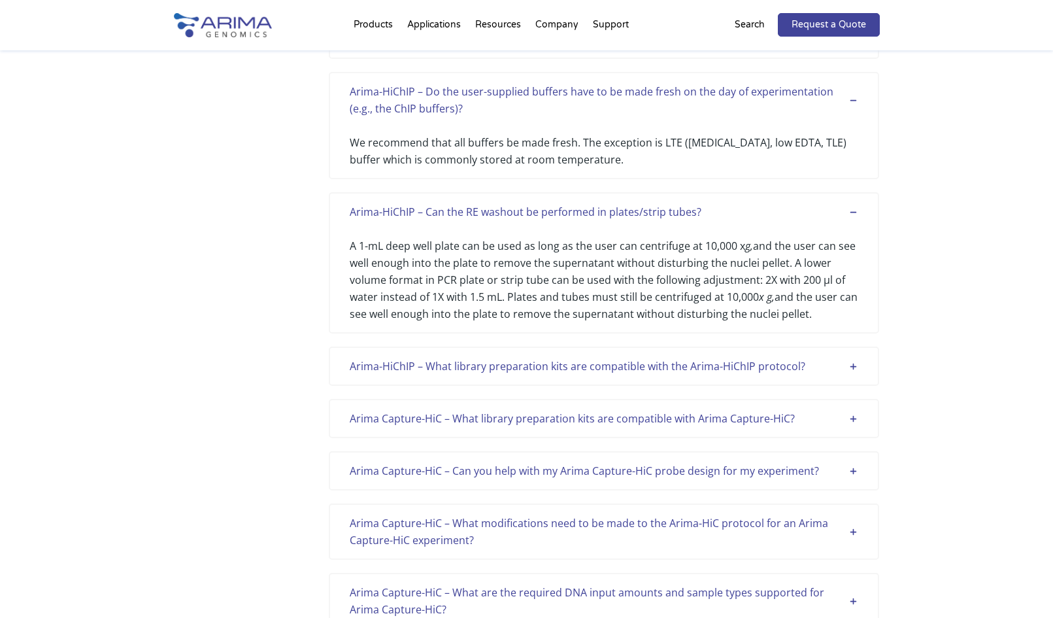
click at [845, 358] on div "Arima-HiChIP – What library preparation kits are compatible with the Arima-HiCh…" at bounding box center [604, 366] width 509 height 17
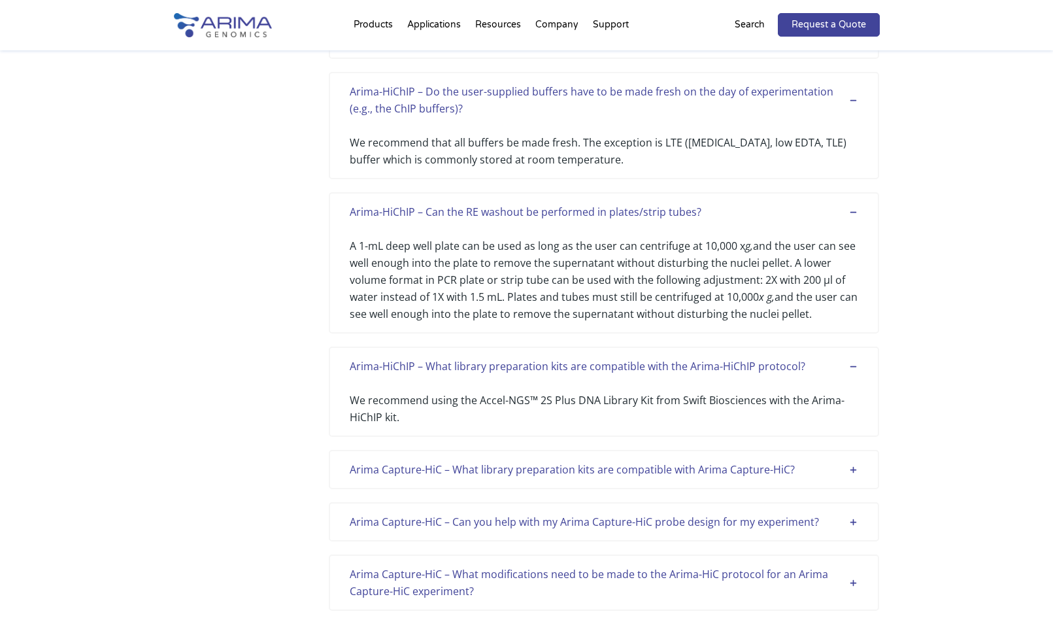
click at [829, 461] on div "Arima Capture-HiC – What library preparation kits are compatible with Arima Cap…" at bounding box center [604, 469] width 509 height 17
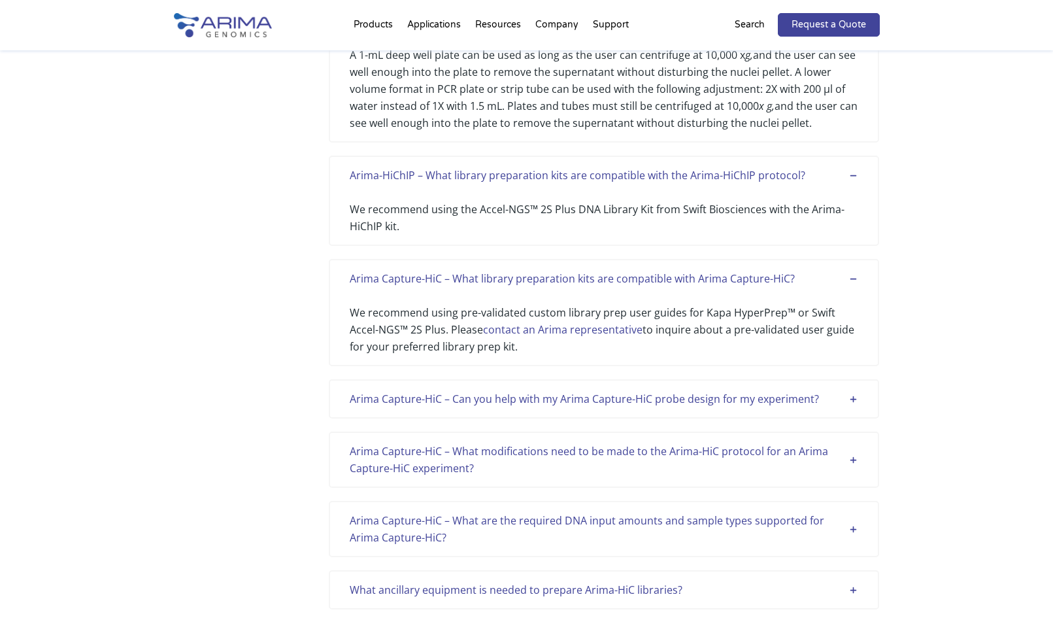
click at [838, 390] on div "Arima Capture-HiC – Can you help with my Arima Capture-HiC probe design for my …" at bounding box center [604, 398] width 509 height 17
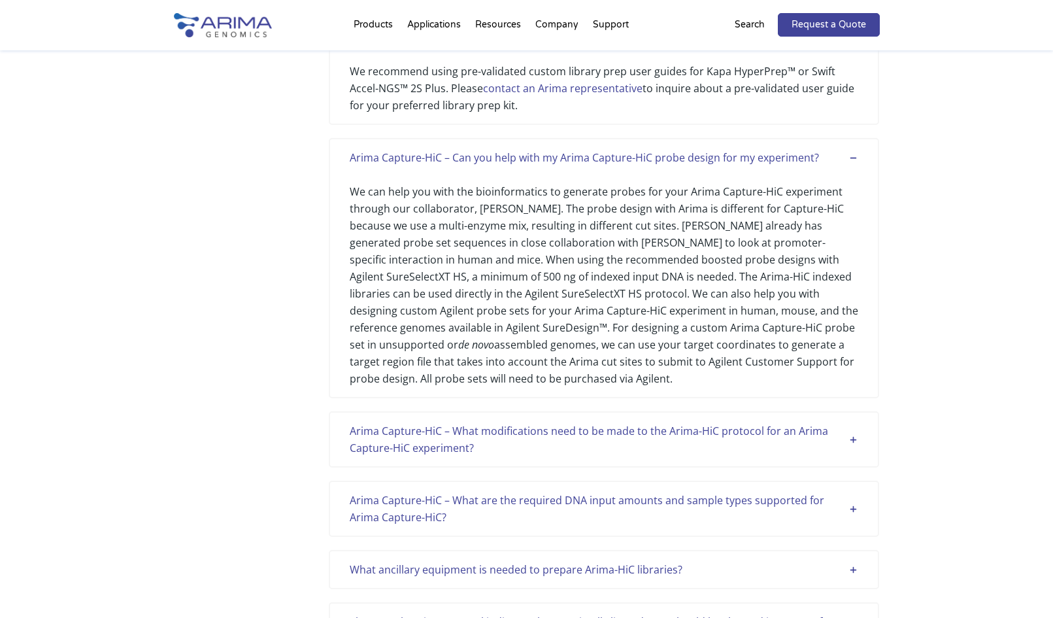
click at [848, 422] on div "Arima Capture-HiC – What modifications need to be made to the Arima-HiC protoco…" at bounding box center [604, 439] width 509 height 34
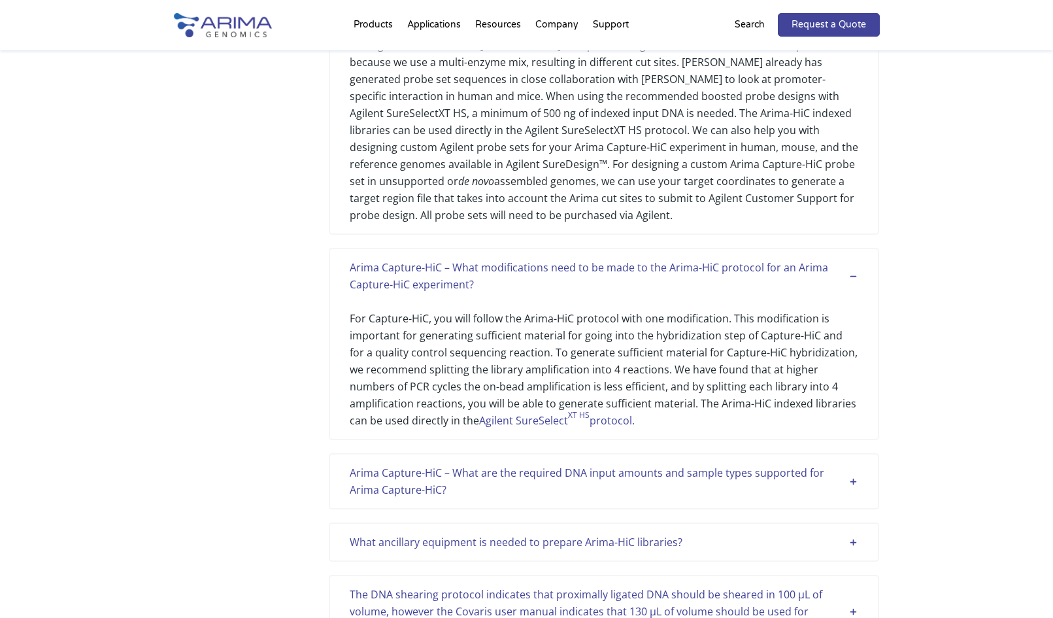
click at [826, 464] on div "Arima Capture-HiC – What are the required DNA input amounts and sample types su…" at bounding box center [604, 481] width 509 height 34
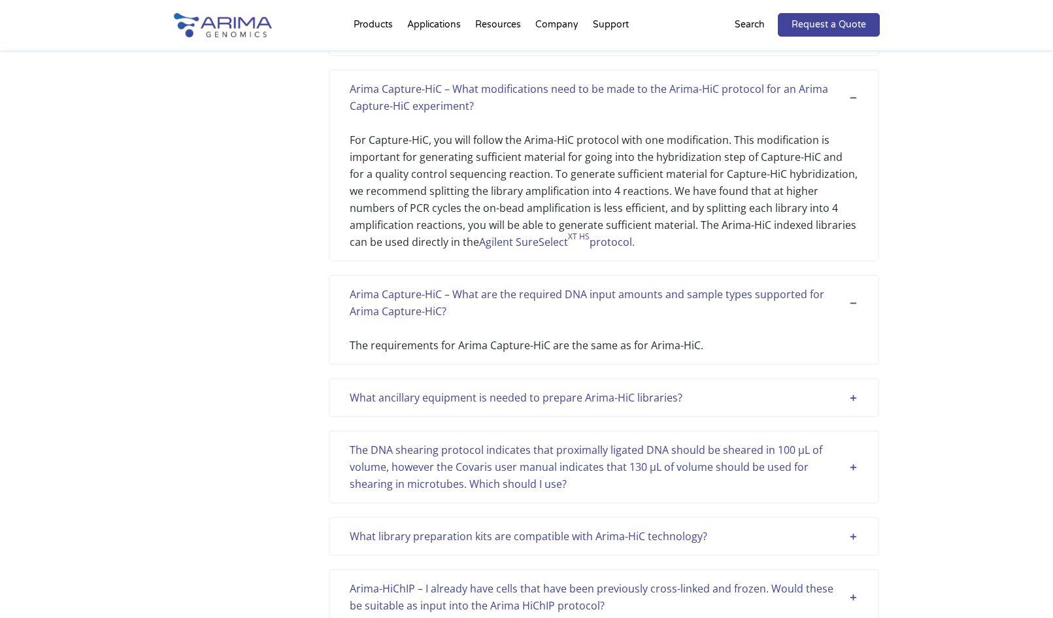
click at [791, 378] on div "What ancillary equipment is needed to prepare Arima-HiC libraries? The preparat…" at bounding box center [604, 397] width 550 height 39
click at [791, 391] on div "What ancillary equipment is needed to prepare Arima-HiC libraries? The preparat…" at bounding box center [604, 399] width 550 height 39
click at [795, 392] on div "What ancillary equipment is needed to prepare Arima-HiC libraries?" at bounding box center [604, 400] width 509 height 17
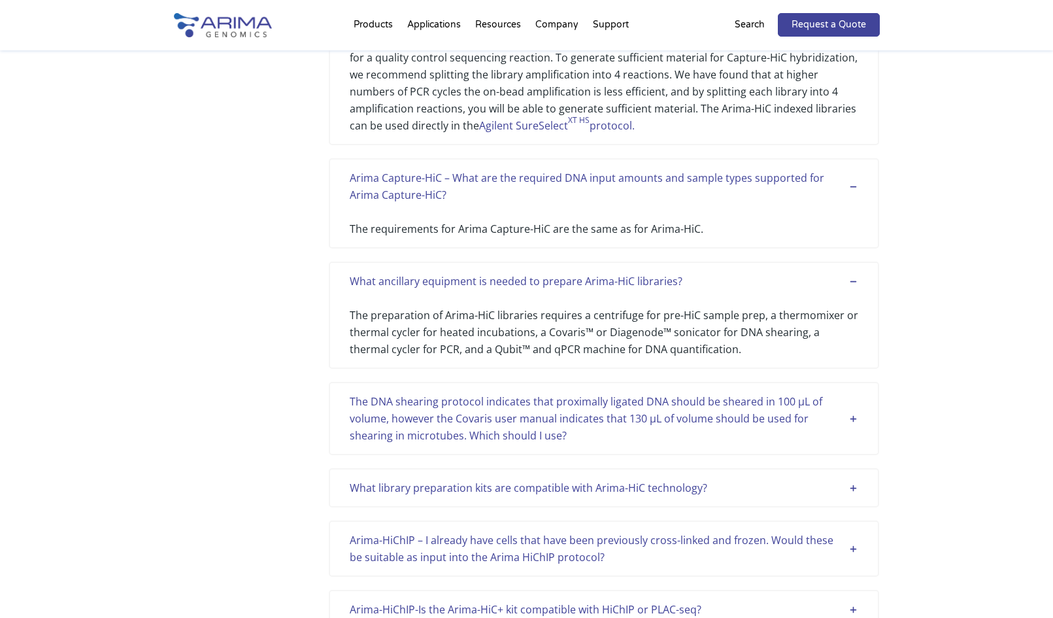
scroll to position [4719, 0]
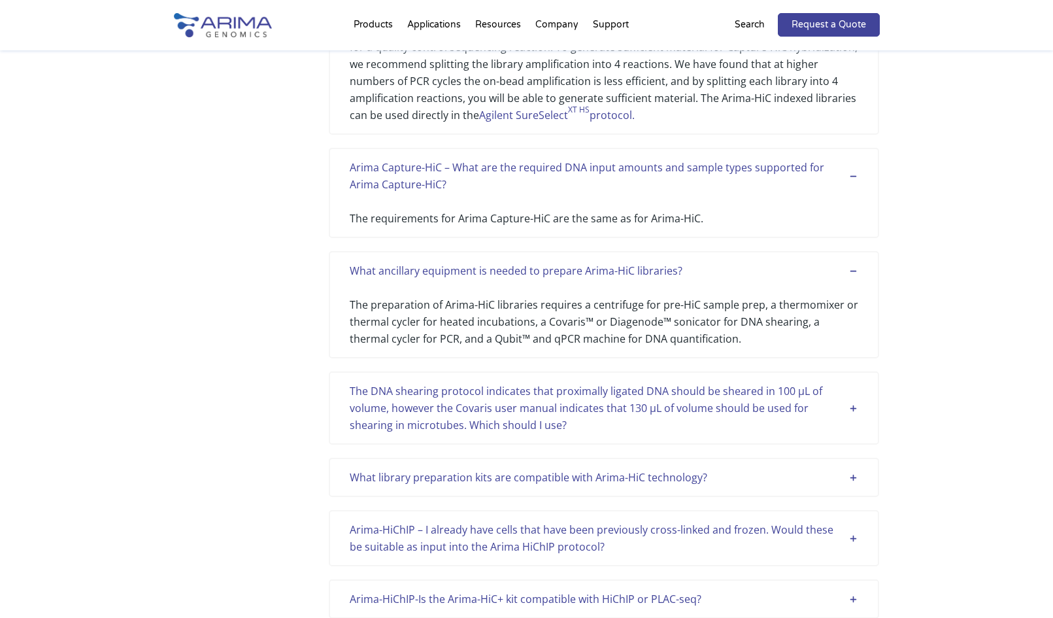
click at [782, 386] on div "The DNA shearing protocol indicates that proximally ligated DNA should be shear…" at bounding box center [604, 407] width 509 height 51
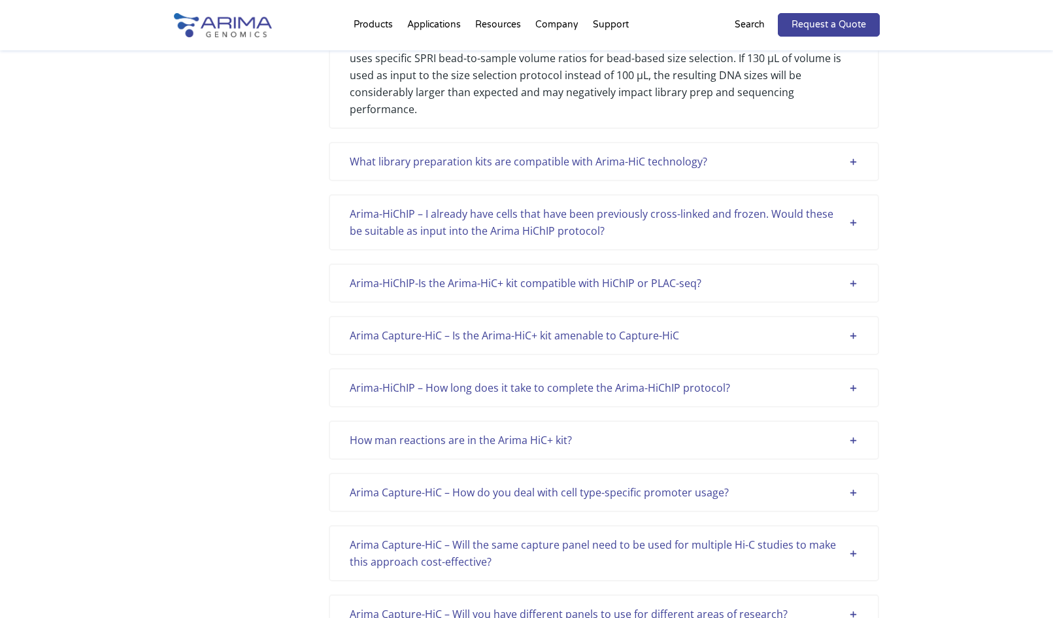
scroll to position [5178, 0]
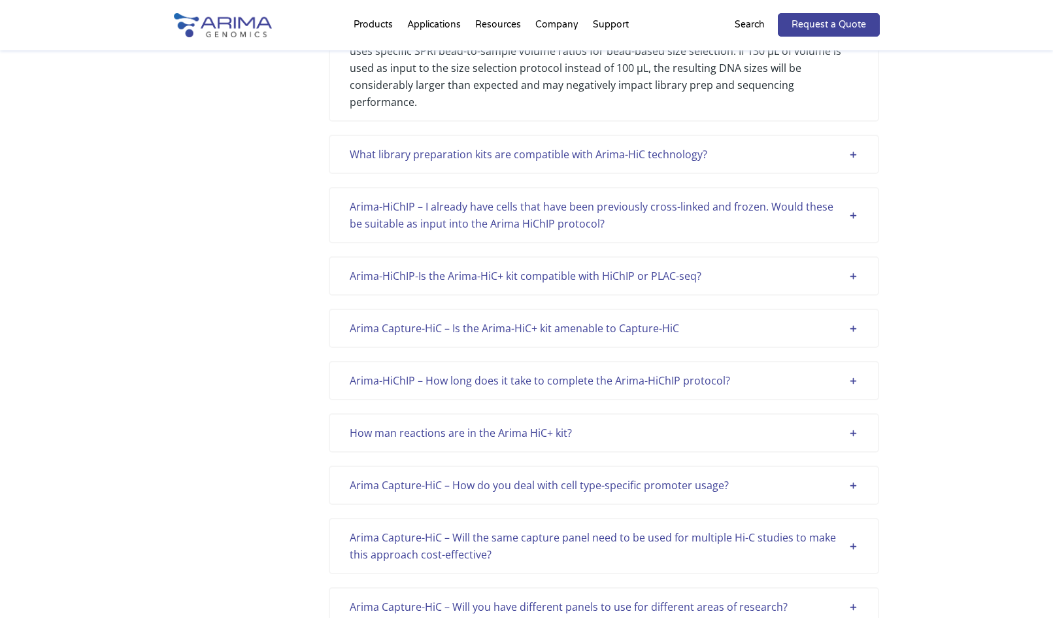
click at [765, 135] on div "What library preparation kits are compatible with Arima-HiC technology? Arima c…" at bounding box center [604, 154] width 550 height 39
click at [765, 146] on div "What library preparation kits are compatible with Arima-HiC technology?" at bounding box center [604, 154] width 509 height 17
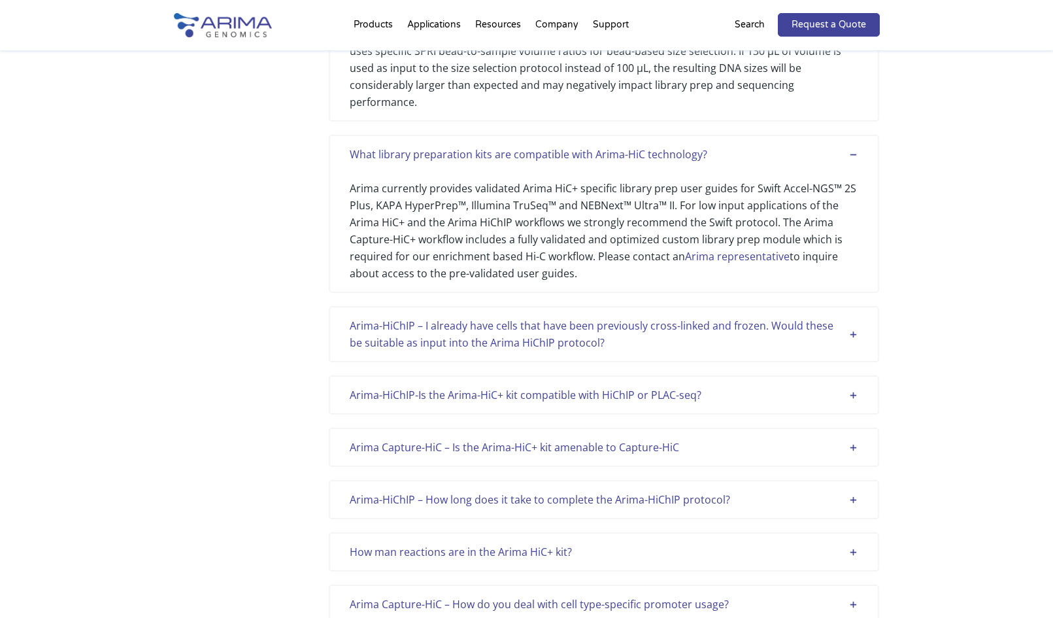
click at [730, 317] on div "Arima-HiChIP – I already have cells that have been previously cross-linked and …" at bounding box center [604, 334] width 509 height 34
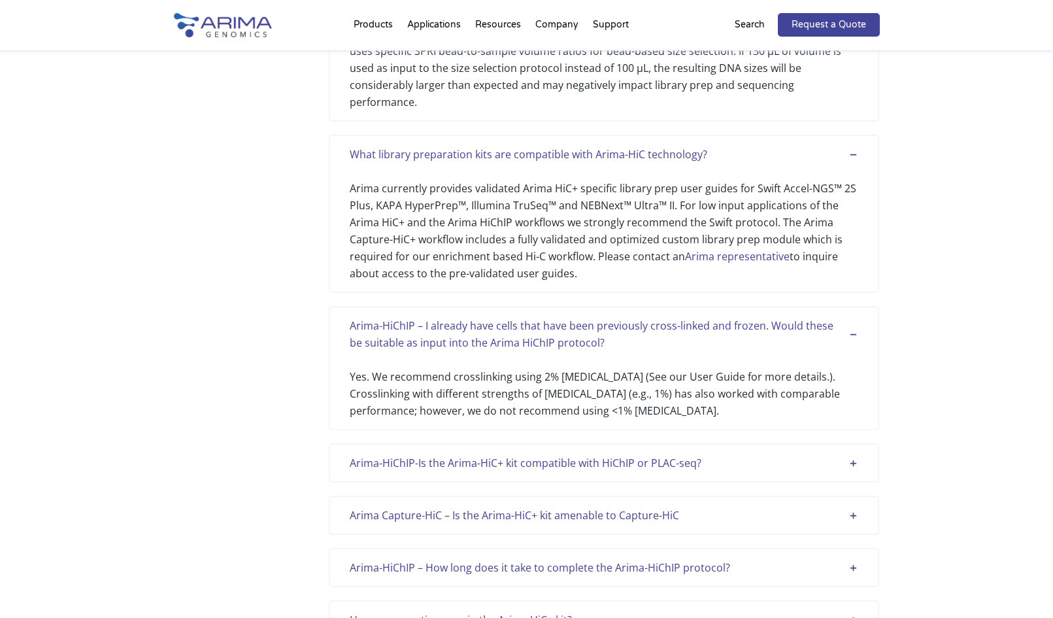
drag, startPoint x: 686, startPoint y: 412, endPoint x: 688, endPoint y: 419, distance: 6.8
click at [686, 443] on div "Arima-HiChIP-Is the Arima-HiC+ kit compatible with HiChIP or PLAC-seq? Yes, the…" at bounding box center [604, 462] width 550 height 39
click at [688, 454] on div "Arima-HiChIP-Is the Arima-HiC+ kit compatible with HiChIP or PLAC-seq?" at bounding box center [604, 462] width 509 height 17
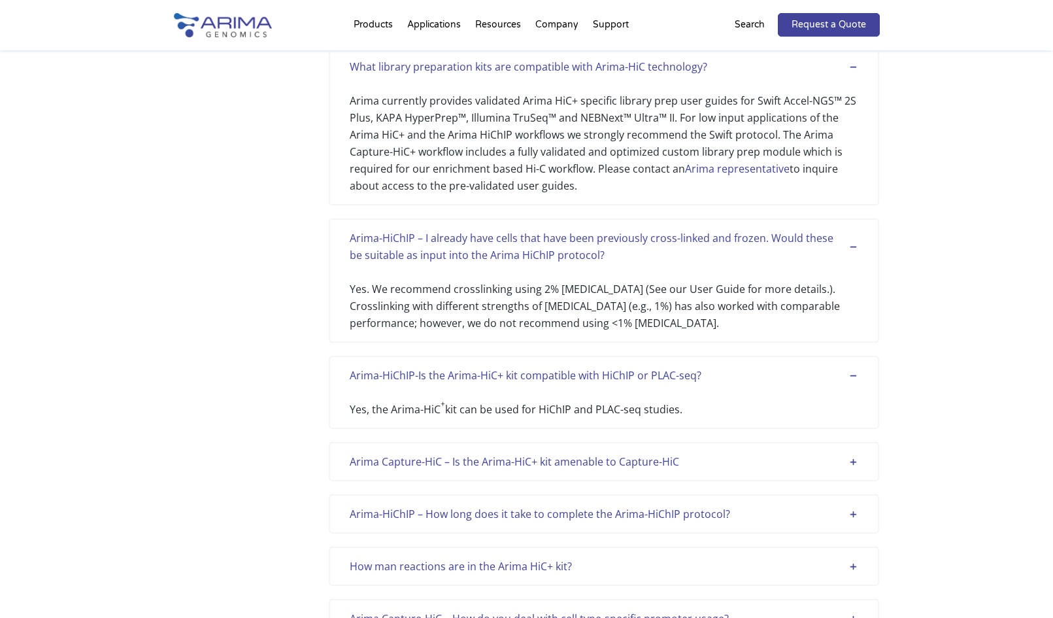
scroll to position [5279, 0]
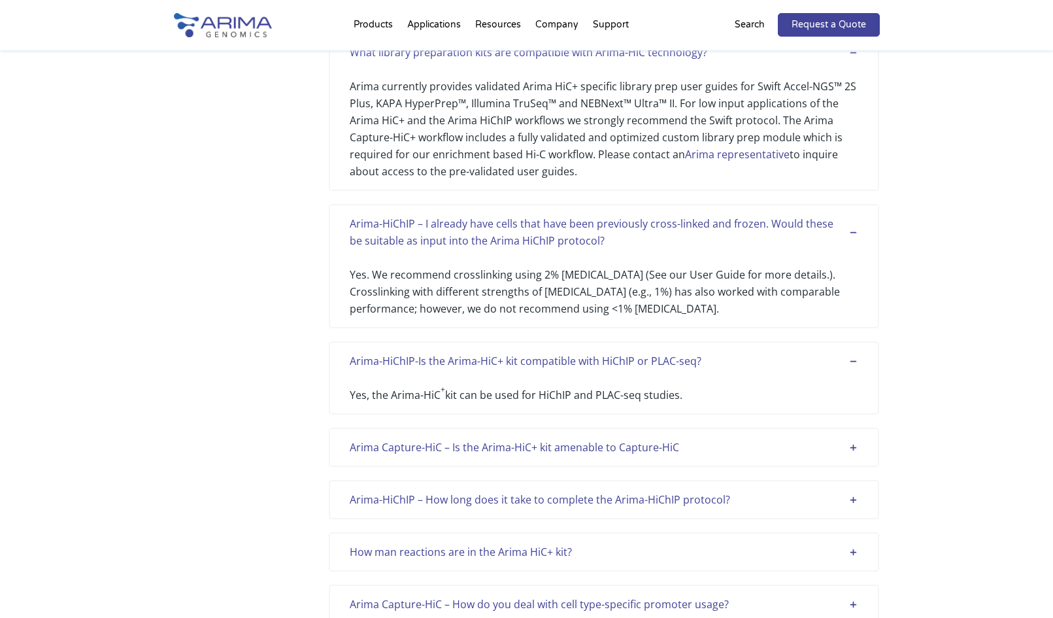
click at [644, 427] on div "Arima Capture-HiC – Is the Arima-HiC+ kit amenable to Capture-HiC Yes, the Arim…" at bounding box center [604, 446] width 550 height 39
click at [639, 439] on div "Arima Capture-HiC – Is the Arima-HiC+ kit amenable to Capture-HiC" at bounding box center [604, 447] width 509 height 17
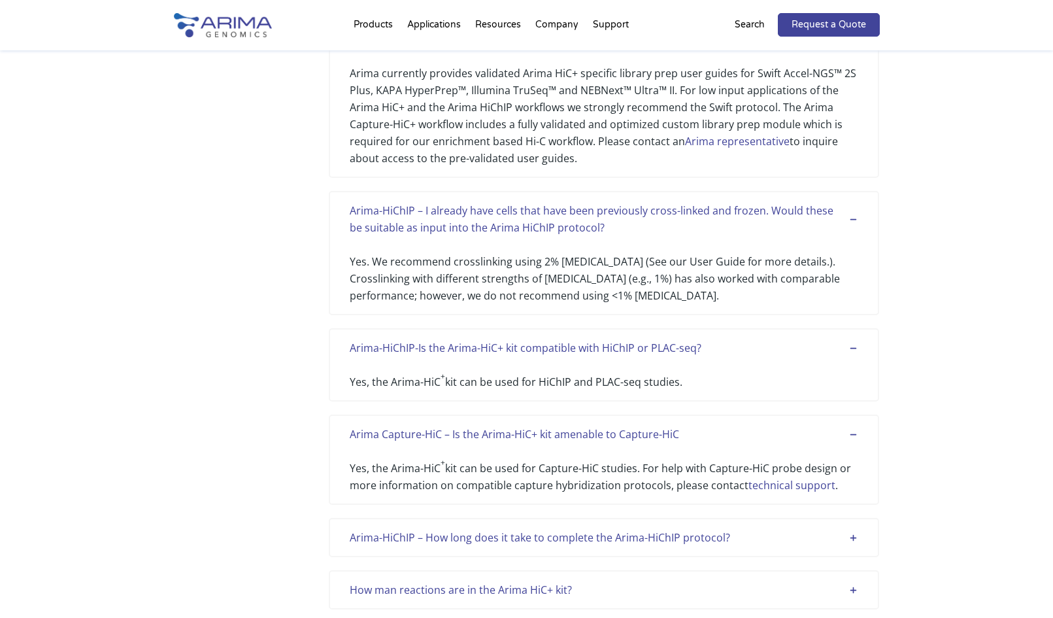
click at [628, 518] on div "Arima-HiChIP – How long does it take to complete the Arima-HiChIP protocol? The…" at bounding box center [604, 537] width 550 height 39
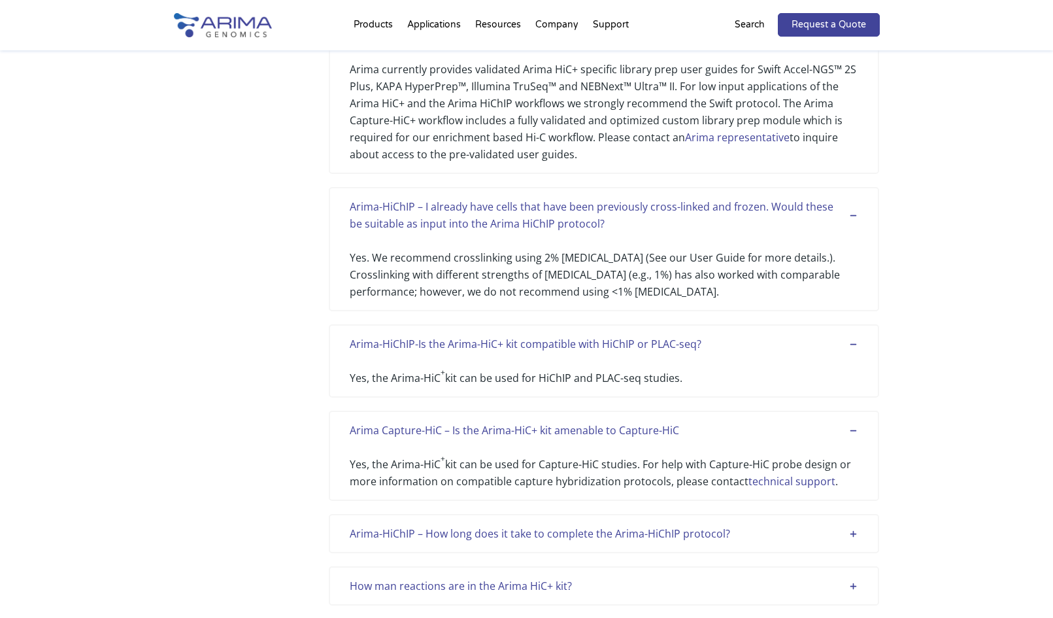
click at [637, 525] on div "Arima-HiChIP – How long does it take to complete the Arima-HiChIP protocol?" at bounding box center [604, 533] width 509 height 17
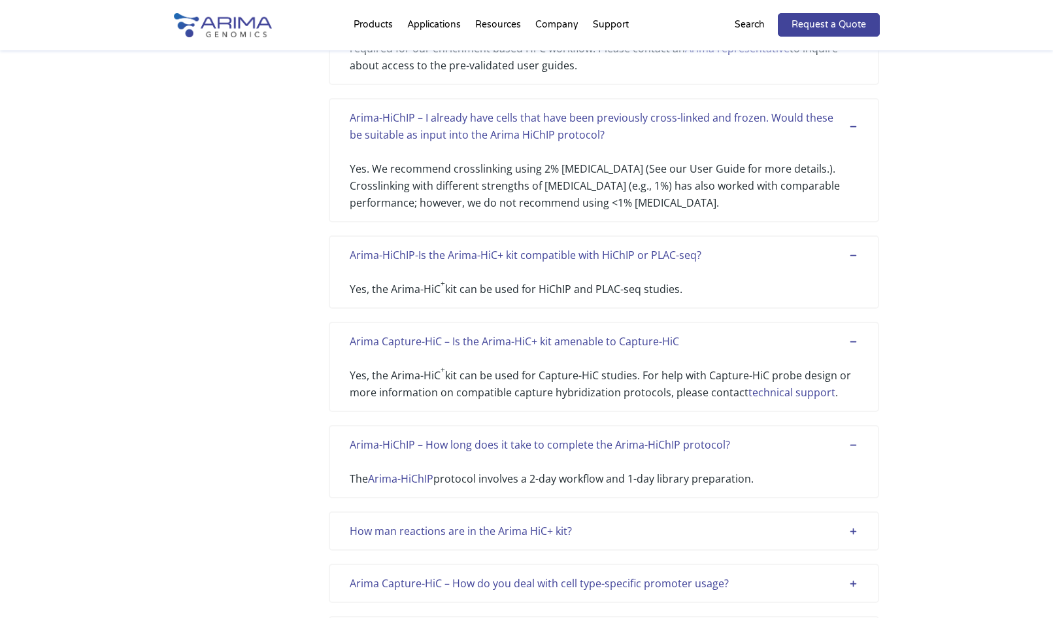
click at [510, 522] on div "How man reactions are in the Arima HiC+ kit?" at bounding box center [604, 530] width 509 height 17
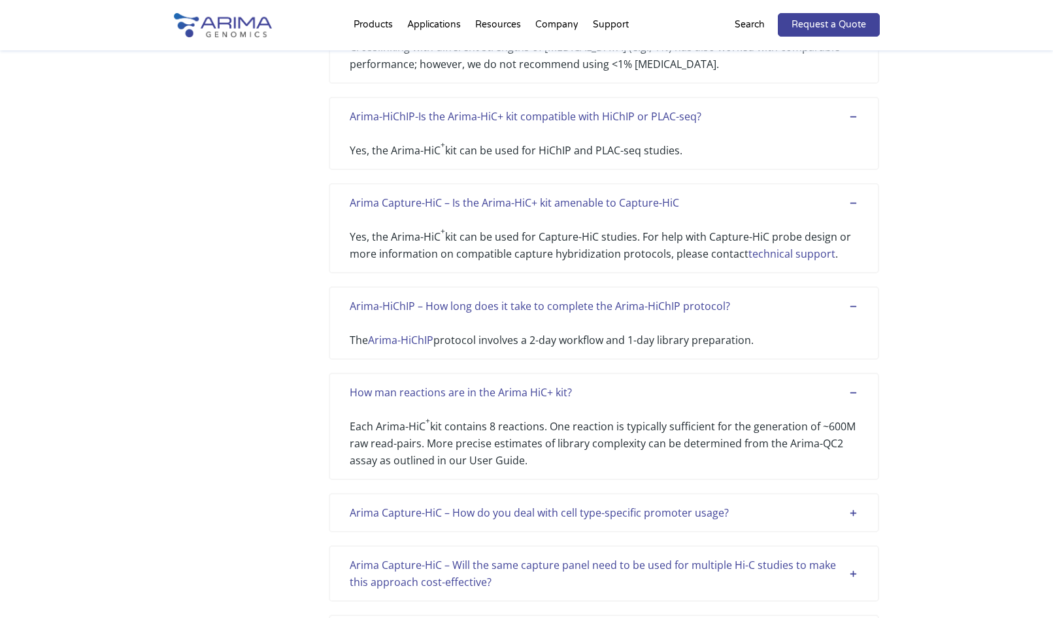
scroll to position [288, 0]
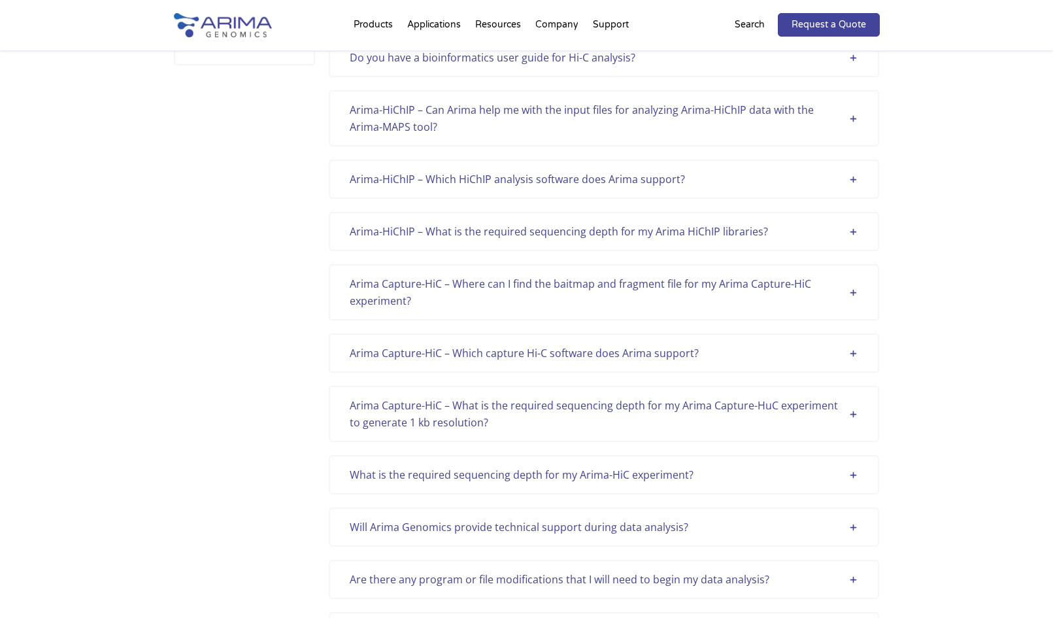
click at [679, 58] on div "Do you have a bioinformatics user guide for Hi-C analysis?" at bounding box center [604, 57] width 509 height 17
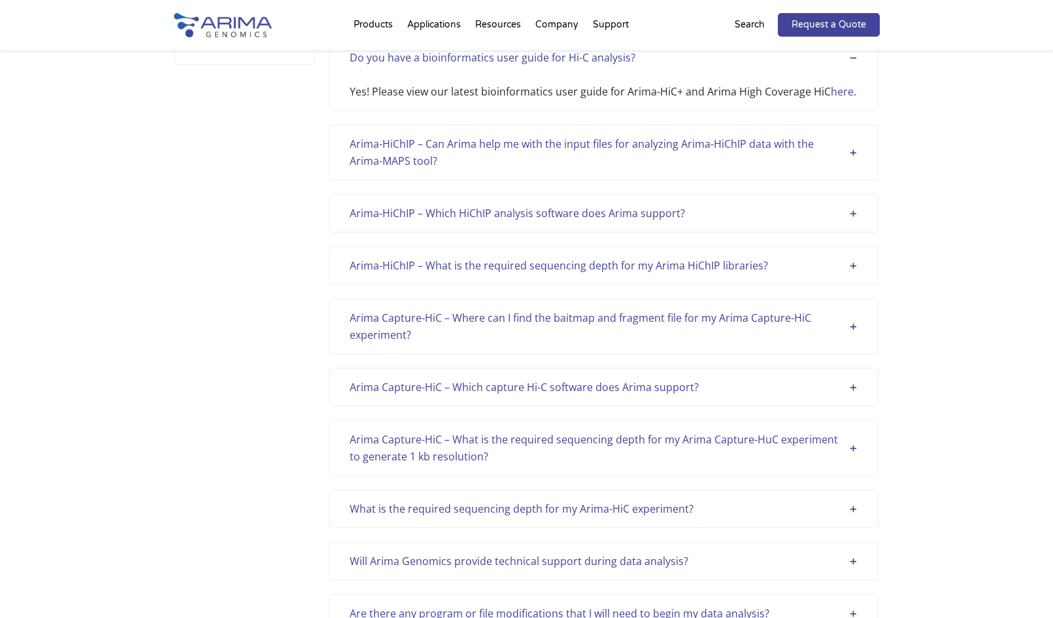
click at [660, 153] on div "Arima-HiChIP – Can Arima help me with the input files for analyzing Arima-HiChI…" at bounding box center [604, 152] width 509 height 34
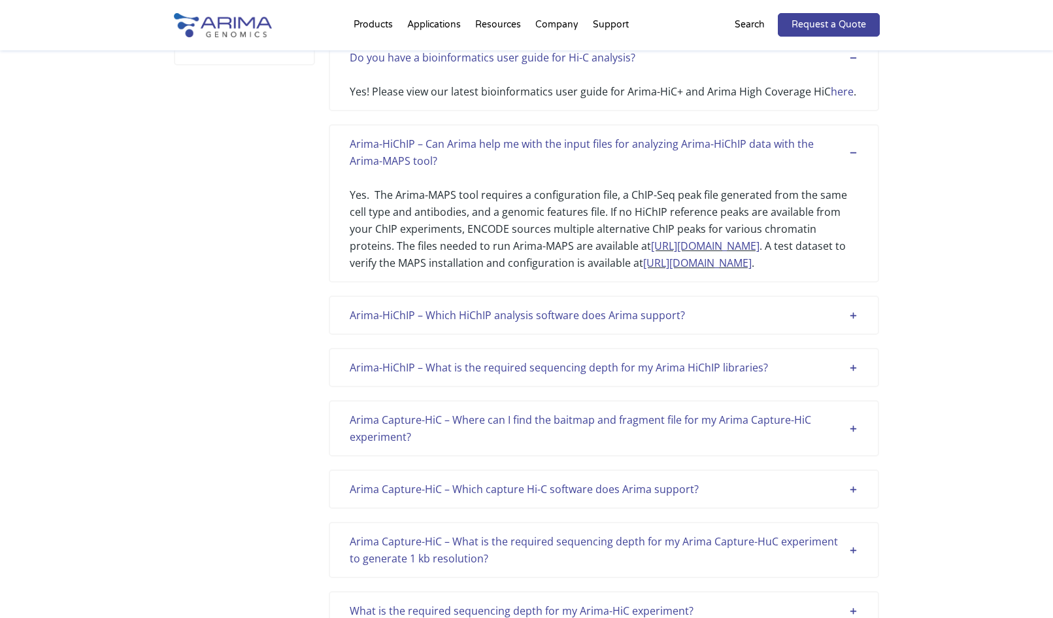
click at [654, 320] on div "Arima-HiChIP – Which HiChIP analysis software does Arima support? For analysis …" at bounding box center [604, 314] width 550 height 39
click at [650, 324] on div "Arima-HiChIP – Which HiChIP analysis software does Arima support?" at bounding box center [604, 315] width 509 height 17
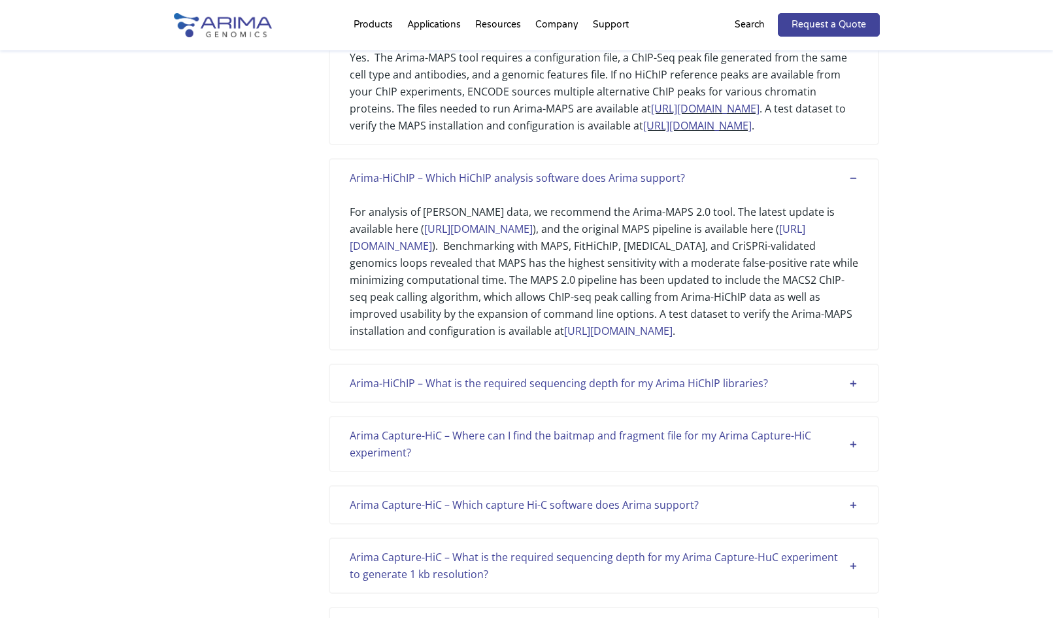
scroll to position [450, 0]
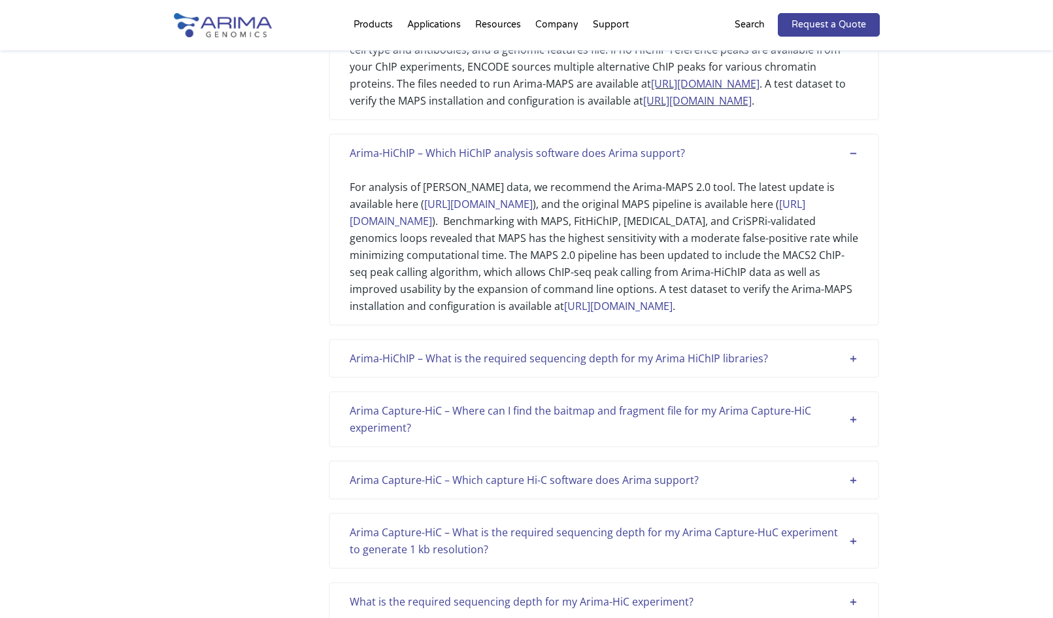
click at [675, 367] on div "Arima-HiChIP – What is the required sequencing depth for my Arima HiChIP librar…" at bounding box center [604, 358] width 509 height 17
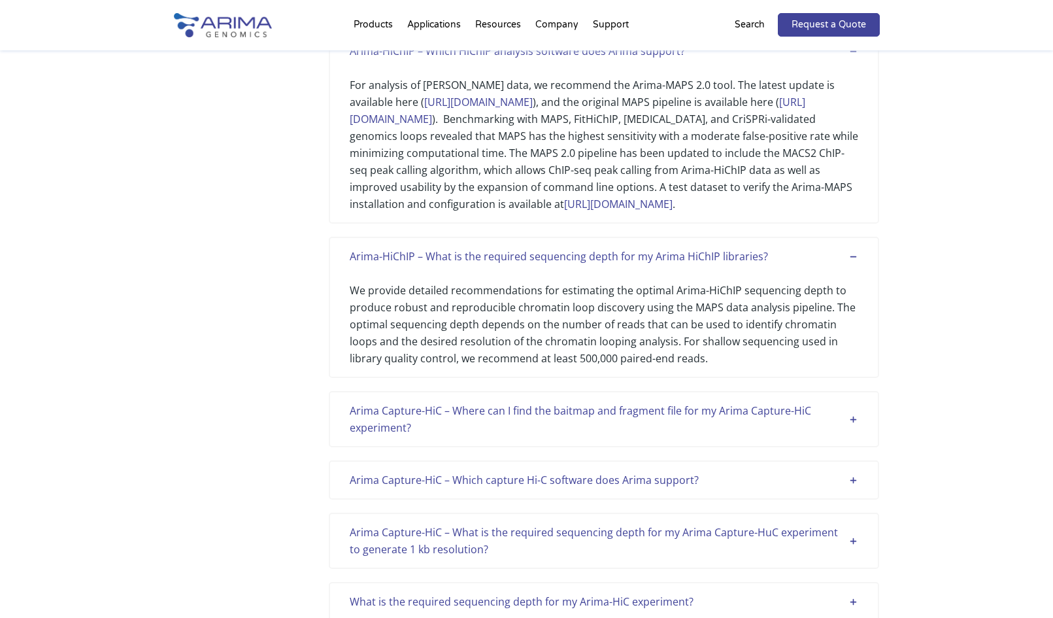
click at [673, 436] on div "Arima Capture-HiC – Where can I find the baitmap and fragment file for my Arima…" at bounding box center [604, 419] width 509 height 34
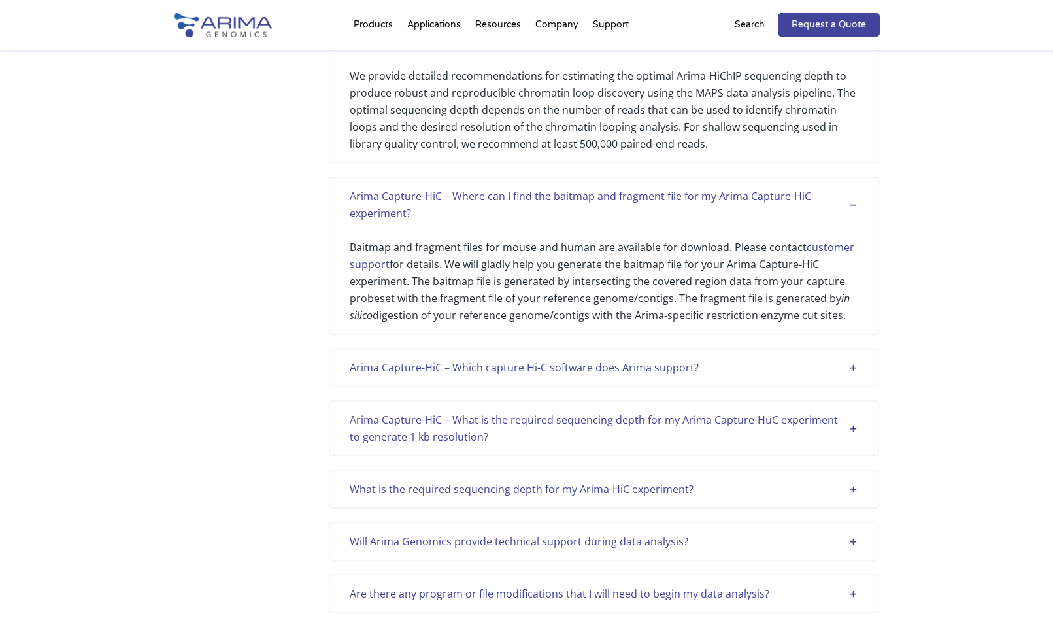
click at [661, 387] on div "Arima Capture-HiC – Which capture Hi-C software does Arima support? We tested H…" at bounding box center [604, 367] width 550 height 39
click at [662, 375] on div "Arima Capture-HiC – Which capture Hi-C software does Arima support?" at bounding box center [604, 366] width 509 height 17
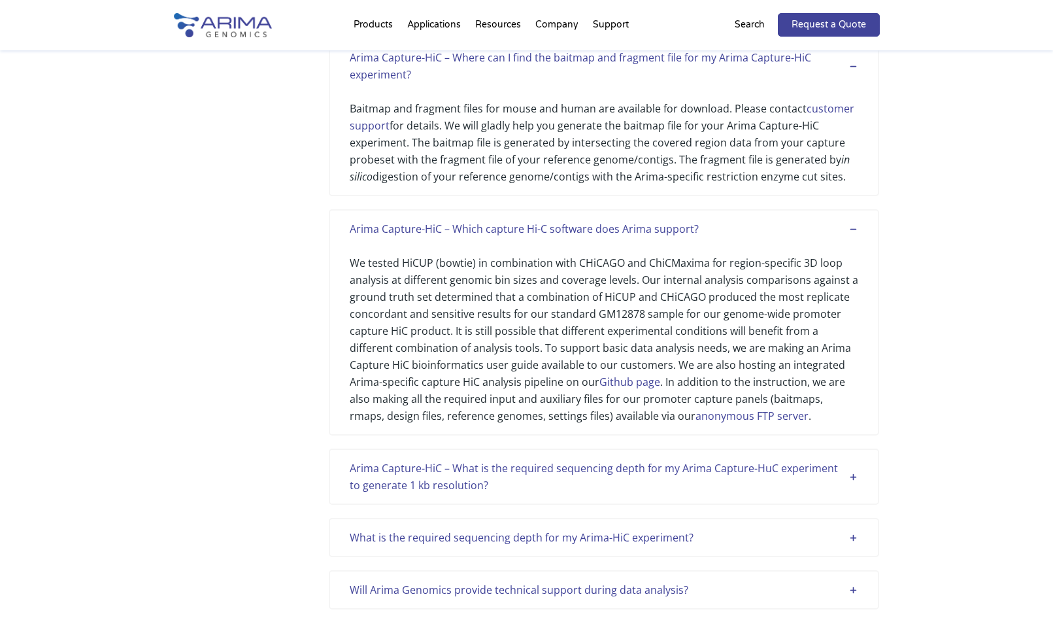
click at [652, 494] on div "Arima Capture-HiC – What is the required sequencing depth for my Arima Capture-…" at bounding box center [604, 477] width 509 height 34
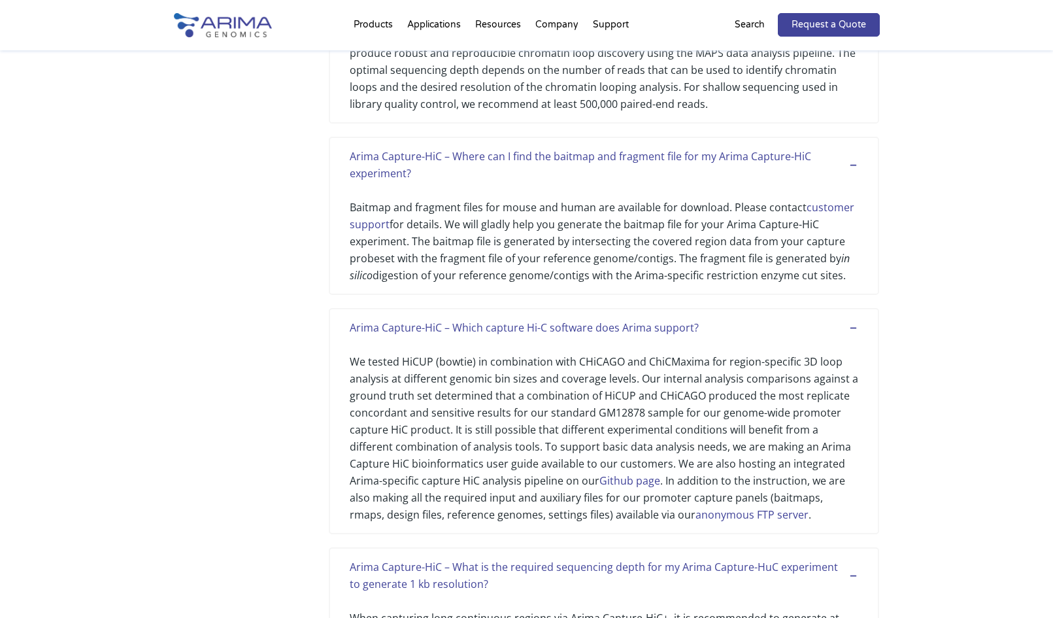
scroll to position [1399, 0]
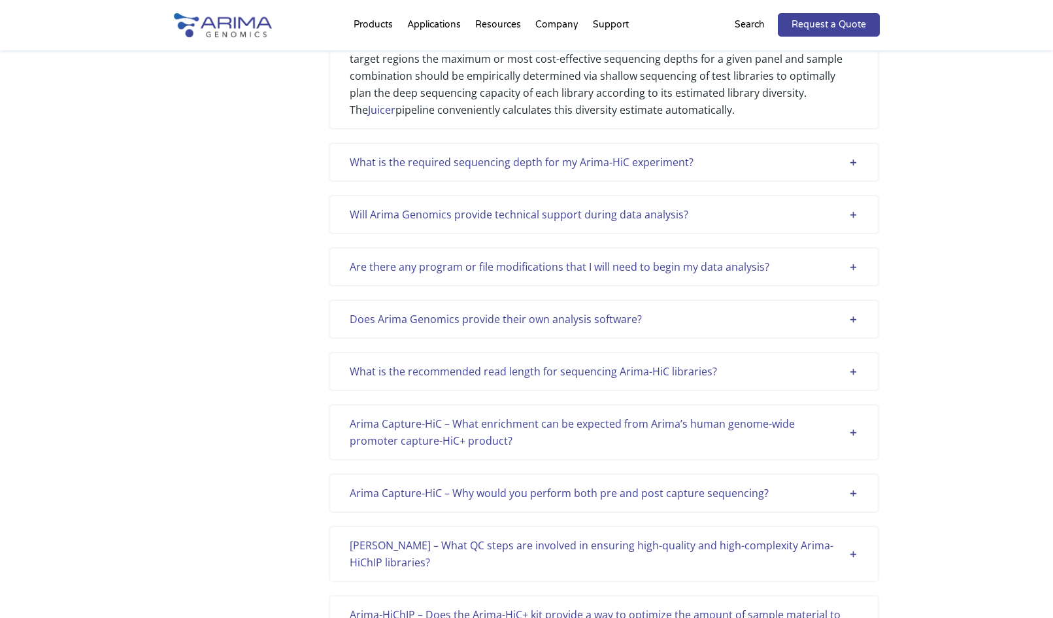
click at [661, 171] on div "What is the required sequencing depth for my Arima-HiC experiment?" at bounding box center [604, 162] width 509 height 17
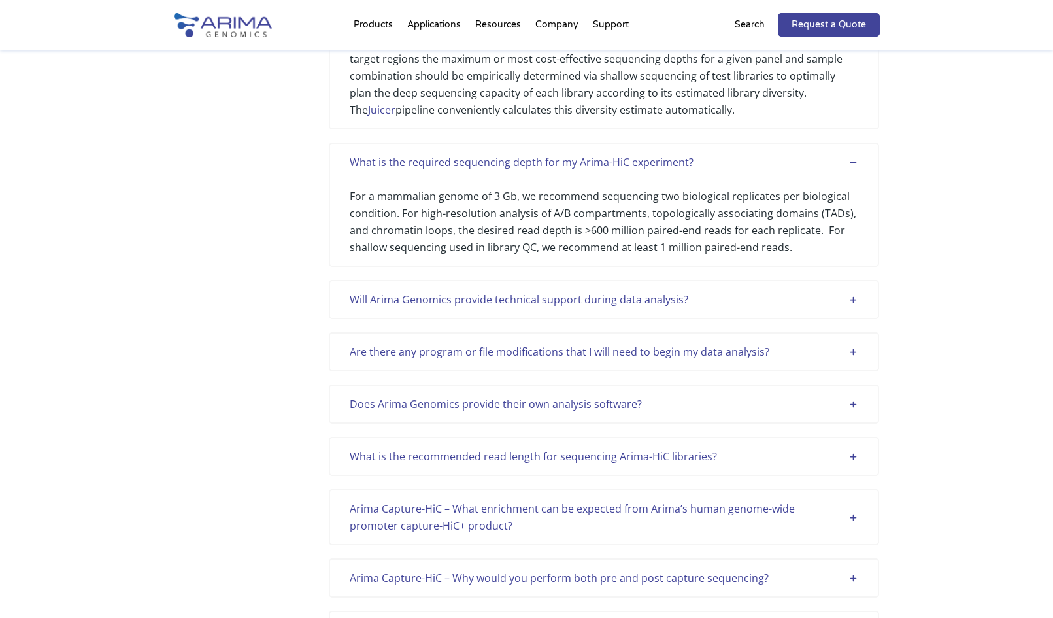
click at [600, 308] on div "Will Arima Genomics provide technical support during data analysis?" at bounding box center [604, 299] width 509 height 17
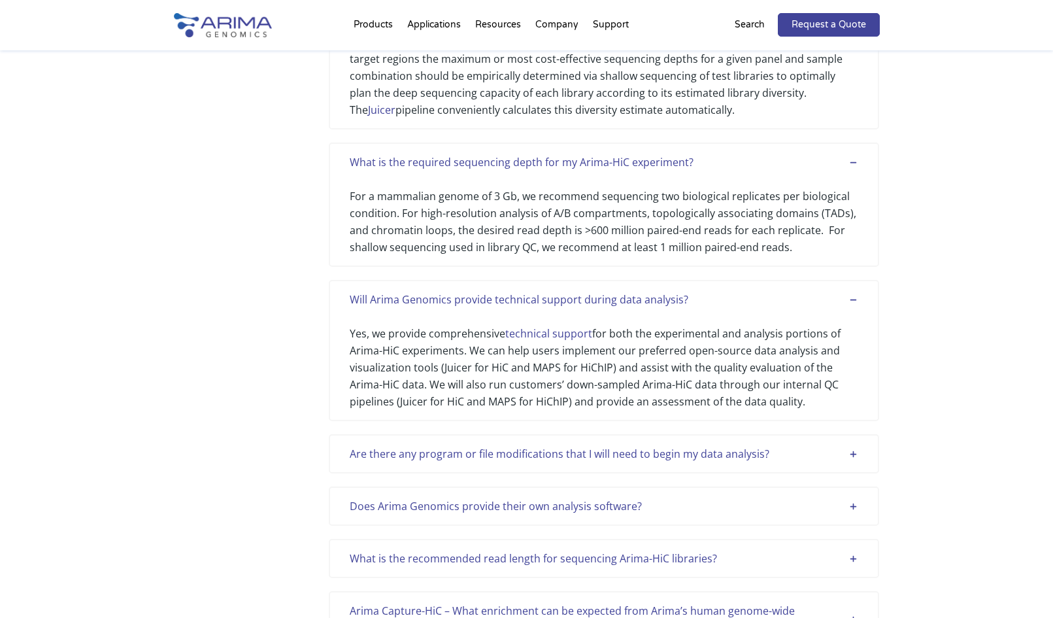
click at [595, 473] on div "Are there any program or file modifications that I will need to begin my data a…" at bounding box center [604, 453] width 550 height 39
click at [603, 462] on div "Are there any program or file modifications that I will need to begin my data a…" at bounding box center [604, 453] width 509 height 17
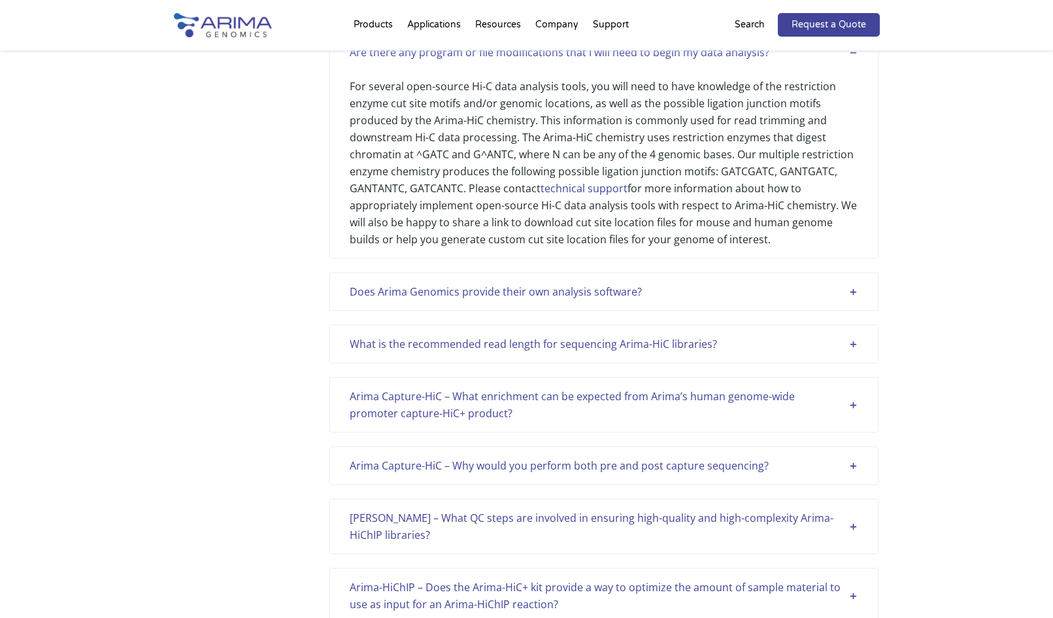
click at [585, 300] on div "Does Arima Genomics provide their own analysis software?" at bounding box center [604, 291] width 509 height 17
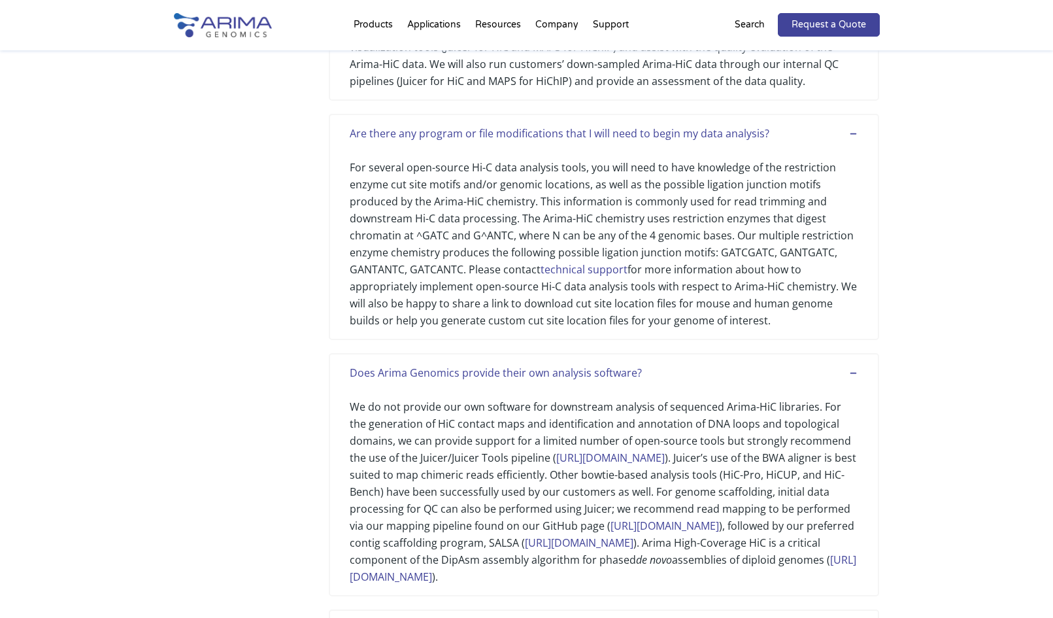
scroll to position [1729, 0]
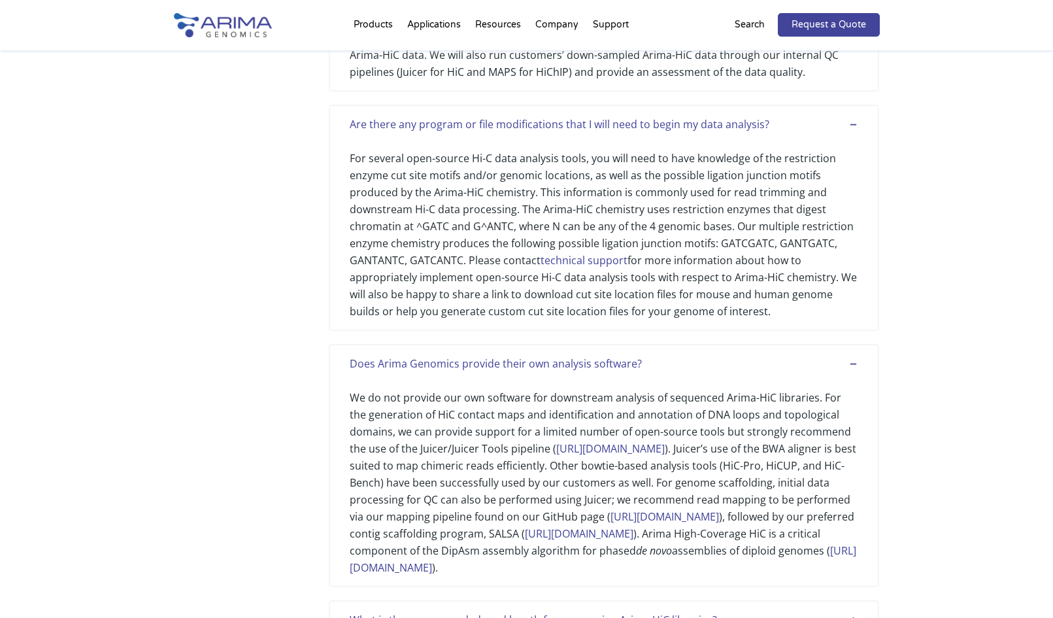
click at [679, 254] on div "For several open-source Hi-C data analysis tools, you will need to have knowled…" at bounding box center [604, 226] width 509 height 187
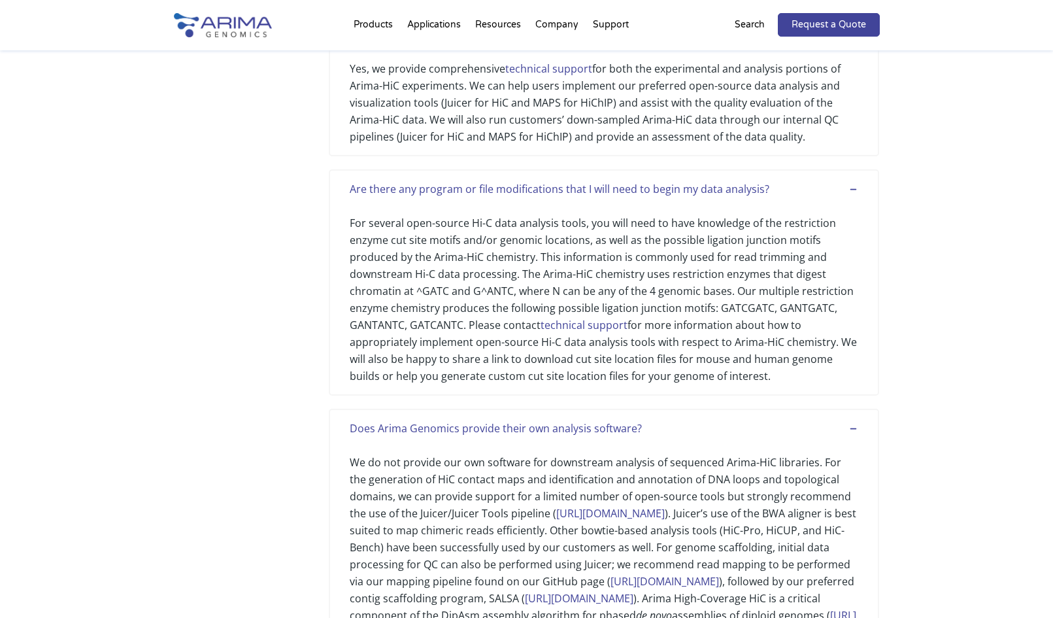
scroll to position [1679, 0]
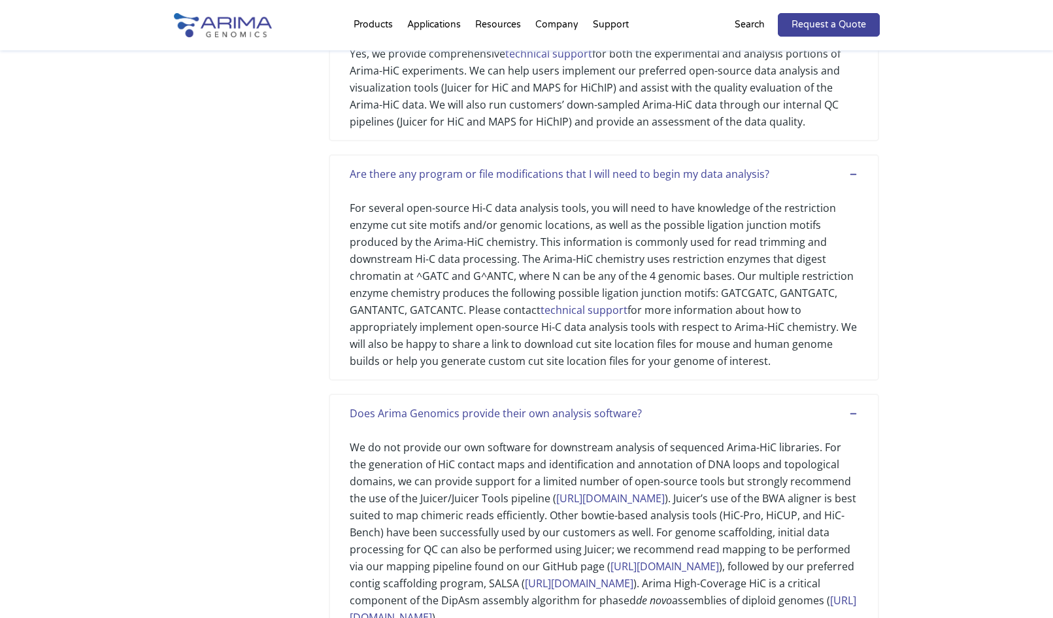
click at [516, 305] on div "For several open-source Hi-C data analysis tools, you will need to have knowled…" at bounding box center [604, 275] width 509 height 187
click at [451, 273] on div "For several open-source Hi-C data analysis tools, you will need to have knowled…" at bounding box center [604, 275] width 509 height 187
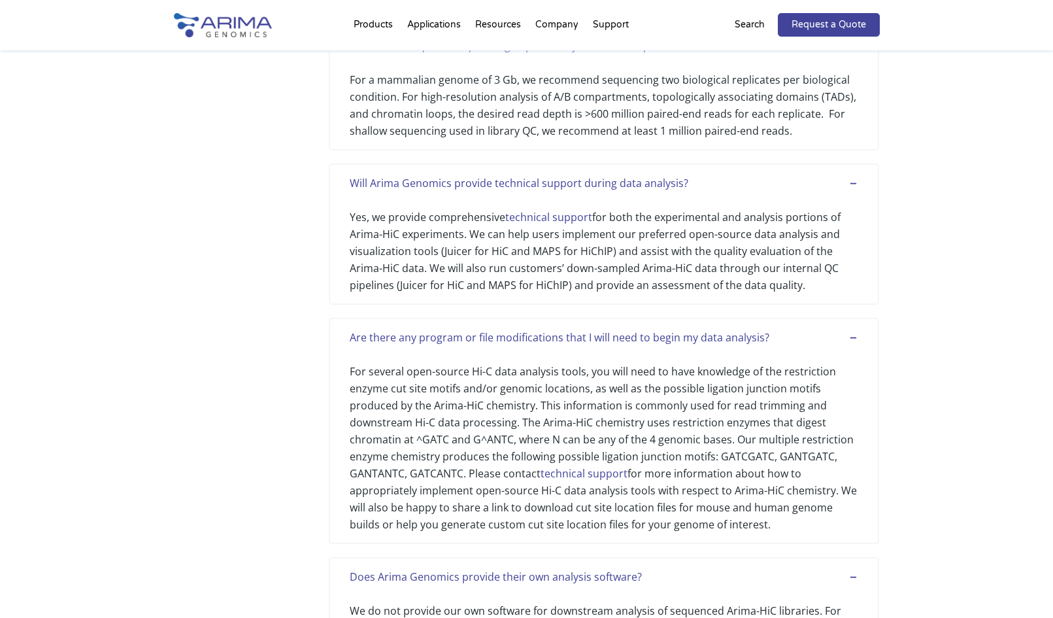
scroll to position [1530, 0]
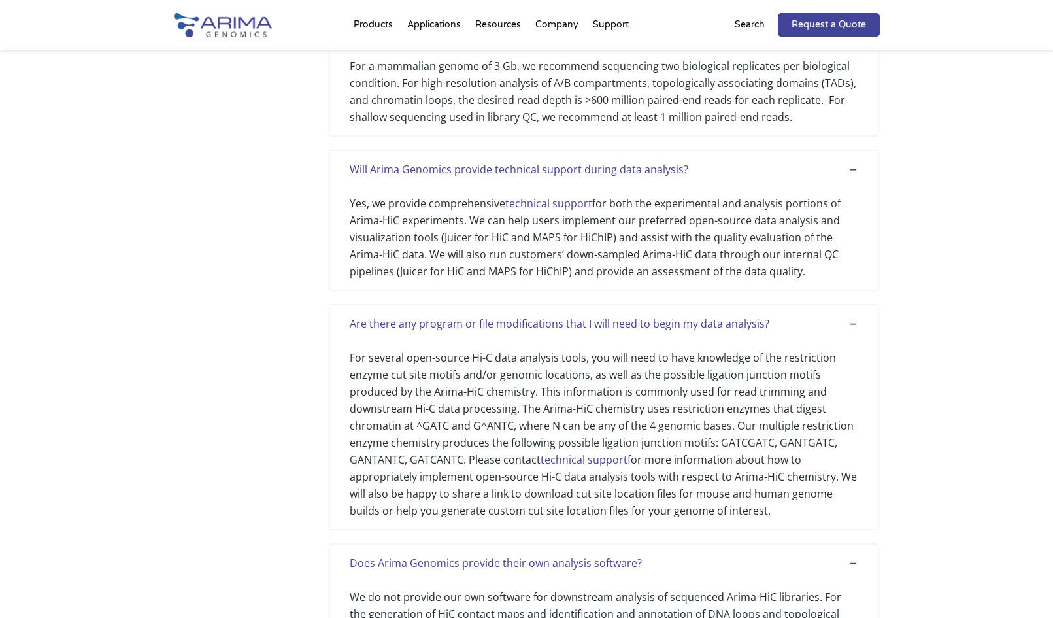
click at [397, 332] on div "Are there any program or file modifications that I will need to begin my data a…" at bounding box center [604, 323] width 509 height 17
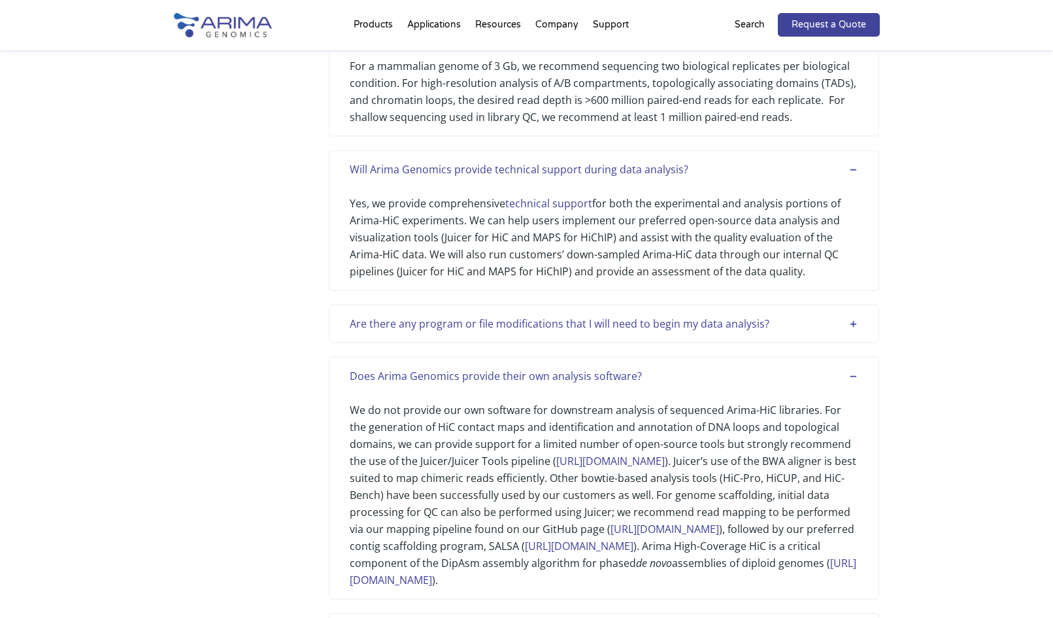
click at [398, 332] on div "Are there any program or file modifications that I will need to begin my data a…" at bounding box center [604, 323] width 509 height 17
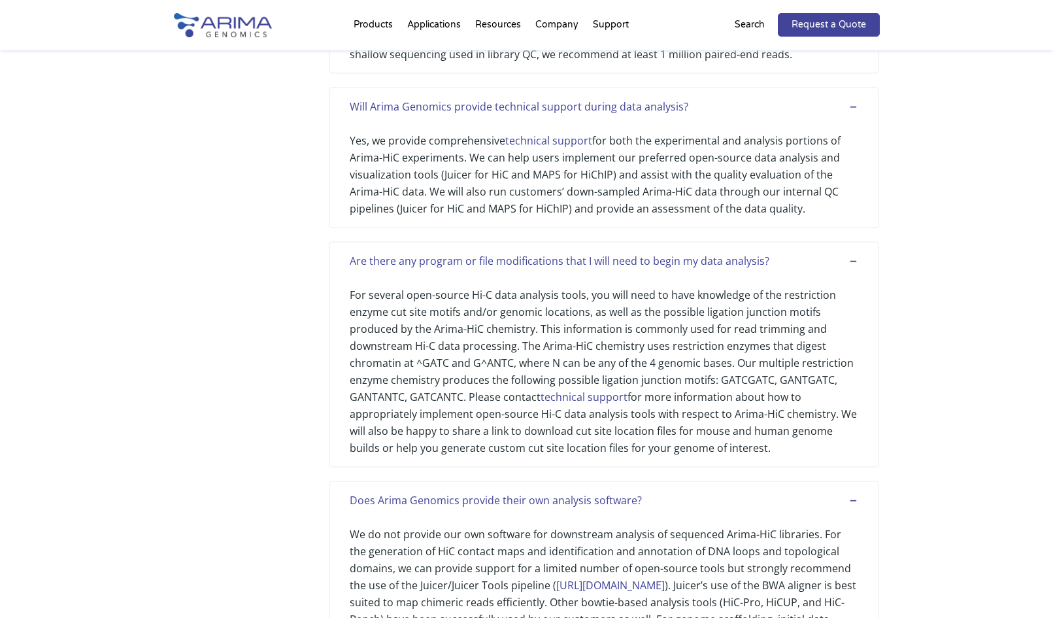
scroll to position [1591, 0]
click at [604, 212] on div "Yes, we provide comprehensive technical support for both the experimental and a…" at bounding box center [604, 167] width 509 height 102
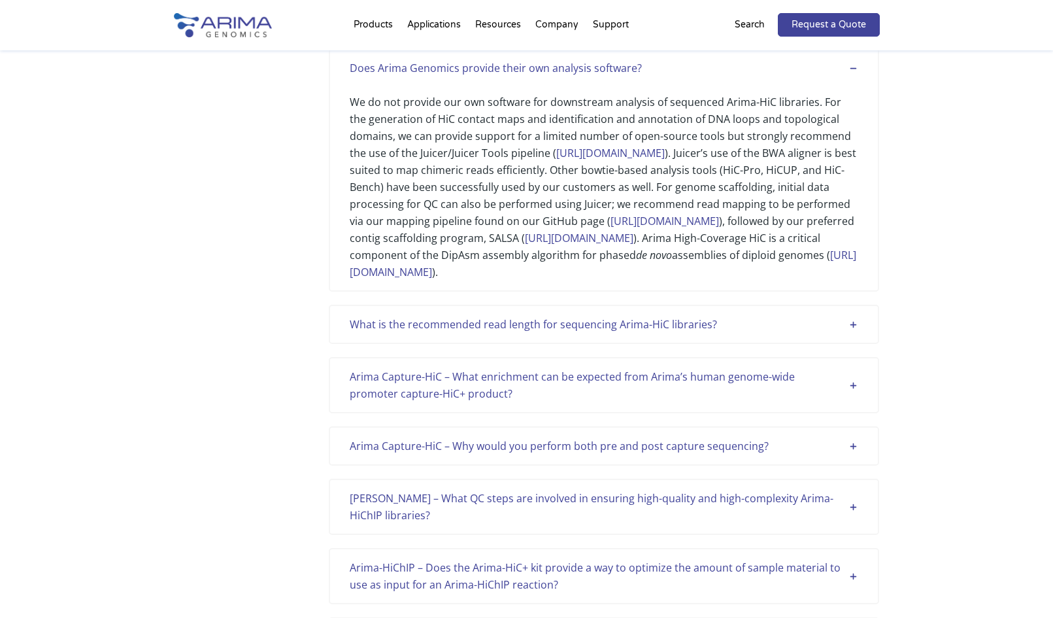
scroll to position [2017, 0]
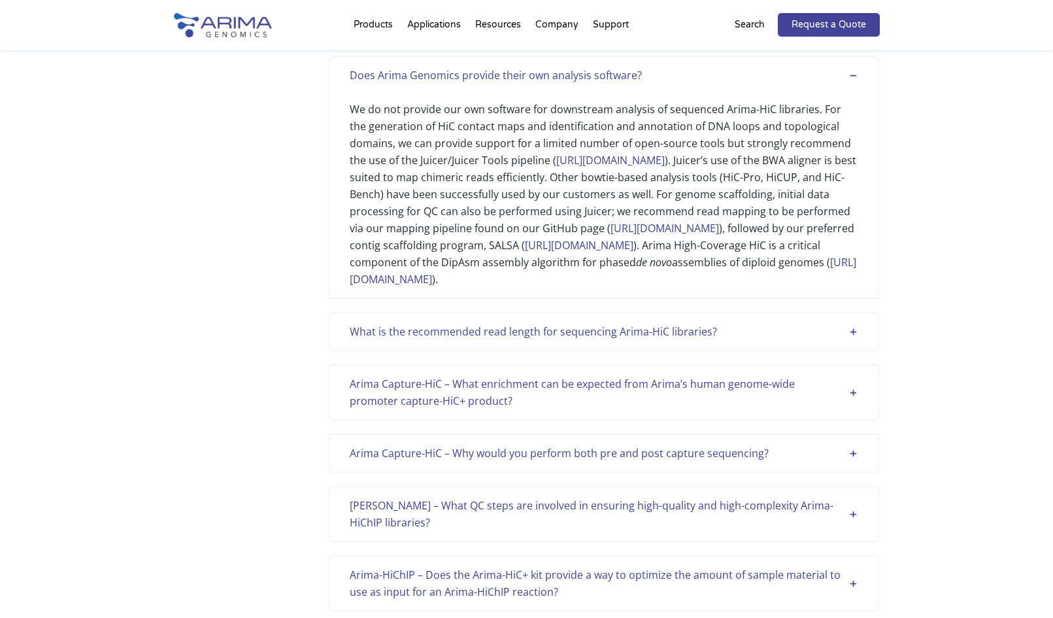
click at [648, 255] on div "We do not provide our own software for downstream analysis of sequenced Arima-H…" at bounding box center [604, 186] width 509 height 204
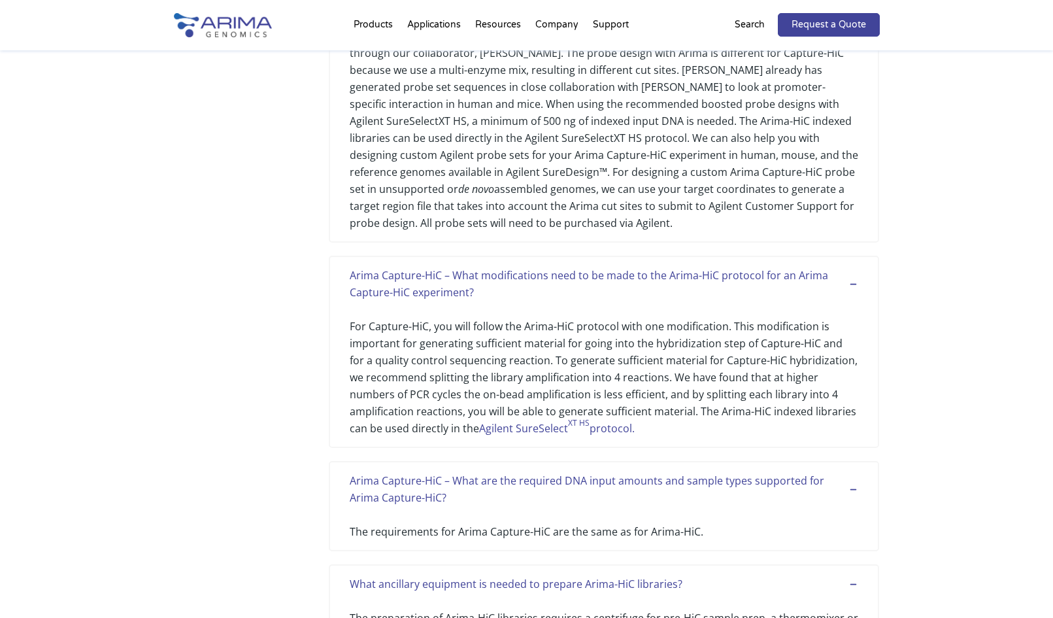
scroll to position [1578, 0]
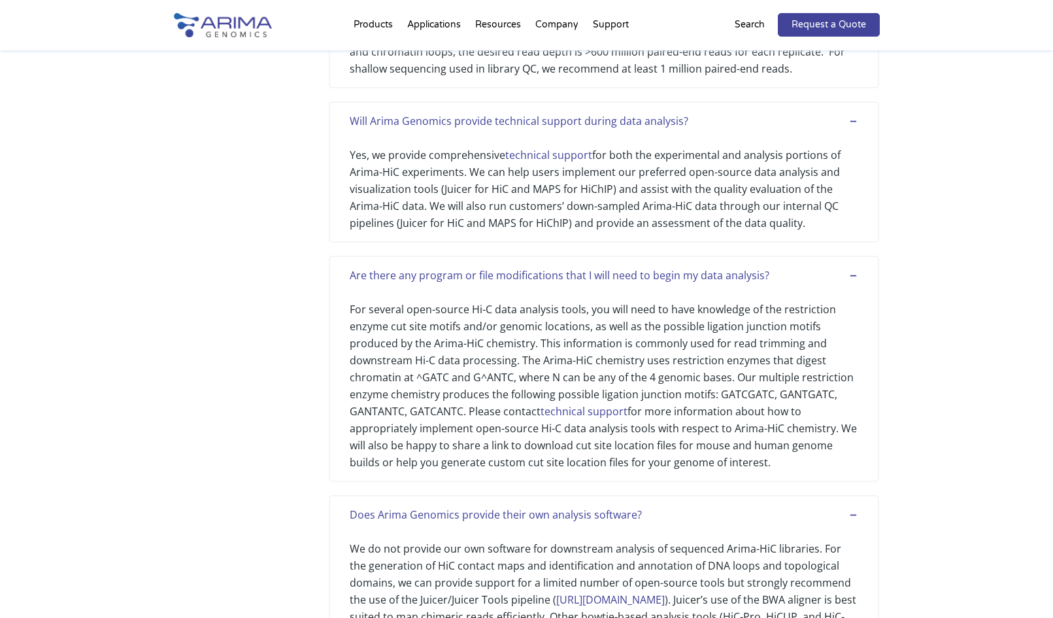
click at [708, 390] on div "For several open-source Hi-C data analysis tools, you will need to have knowled…" at bounding box center [604, 377] width 509 height 187
click at [495, 352] on div "For several open-source Hi-C data analysis tools, you will need to have knowled…" at bounding box center [604, 377] width 509 height 187
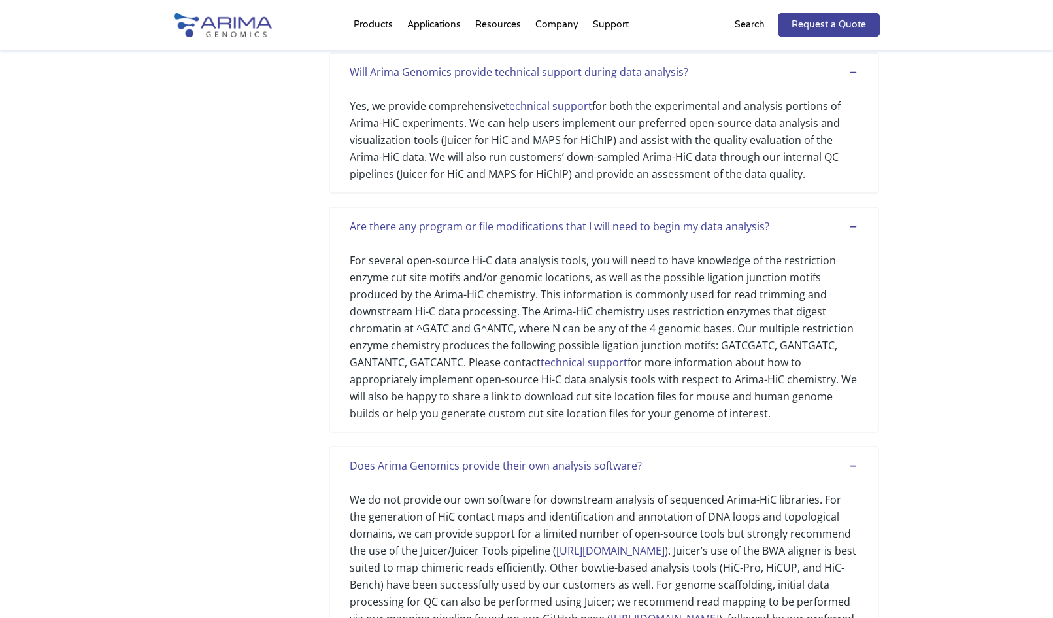
click at [443, 344] on div "For several open-source Hi-C data analysis tools, you will need to have knowled…" at bounding box center [604, 328] width 509 height 187
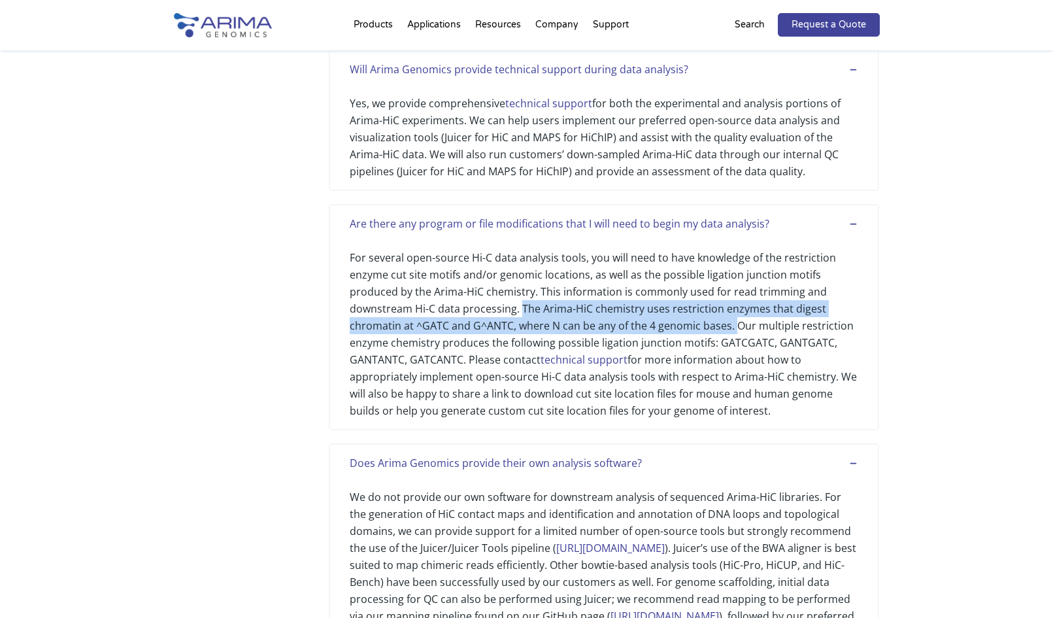
drag, startPoint x: 519, startPoint y: 339, endPoint x: 737, endPoint y: 367, distance: 219.6
click at [737, 367] on div "For several open-source Hi-C data analysis tools, you will need to have knowled…" at bounding box center [604, 325] width 509 height 187
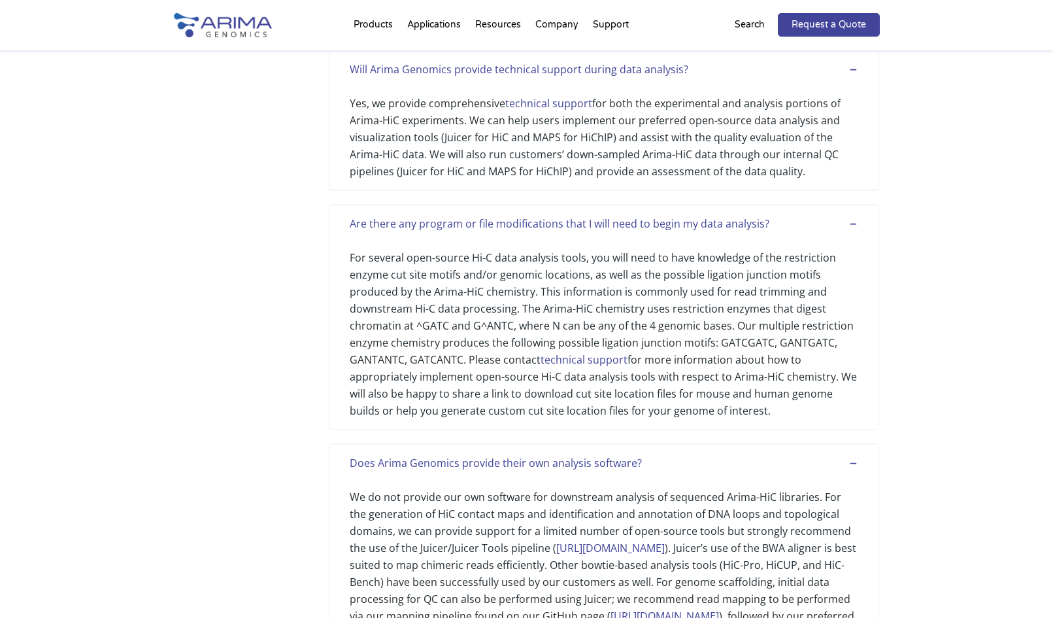
click at [724, 318] on div "For several open-source Hi-C data analysis tools, you will need to have knowled…" at bounding box center [604, 325] width 509 height 187
click at [553, 312] on div "For several open-source Hi-C data analysis tools, you will need to have knowled…" at bounding box center [604, 325] width 509 height 187
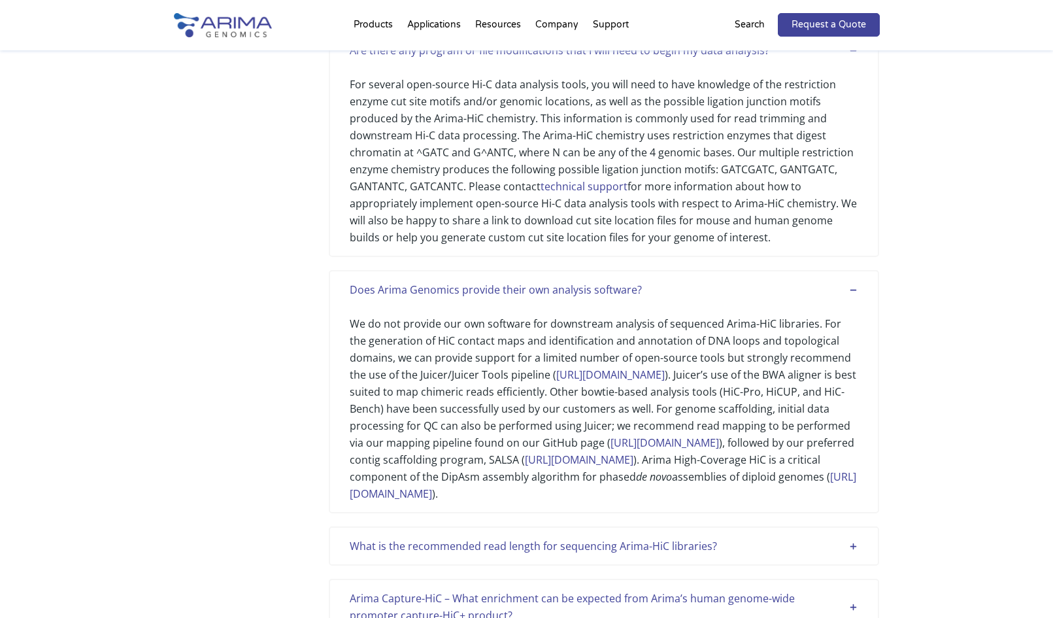
scroll to position [1805, 0]
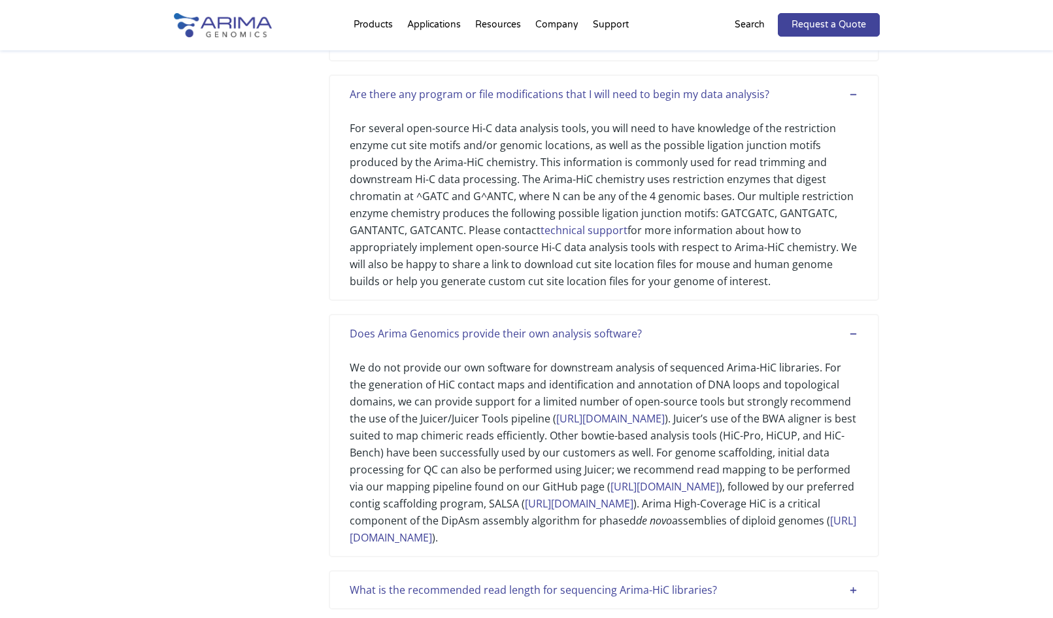
scroll to position [1758, 0]
click at [754, 256] on div "For several open-source Hi-C data analysis tools, you will need to have knowled…" at bounding box center [604, 196] width 509 height 187
click at [741, 180] on div "For several open-source Hi-C data analysis tools, you will need to have knowled…" at bounding box center [604, 196] width 509 height 187
click at [792, 192] on div "For several open-source Hi-C data analysis tools, you will need to have knowled…" at bounding box center [604, 196] width 509 height 187
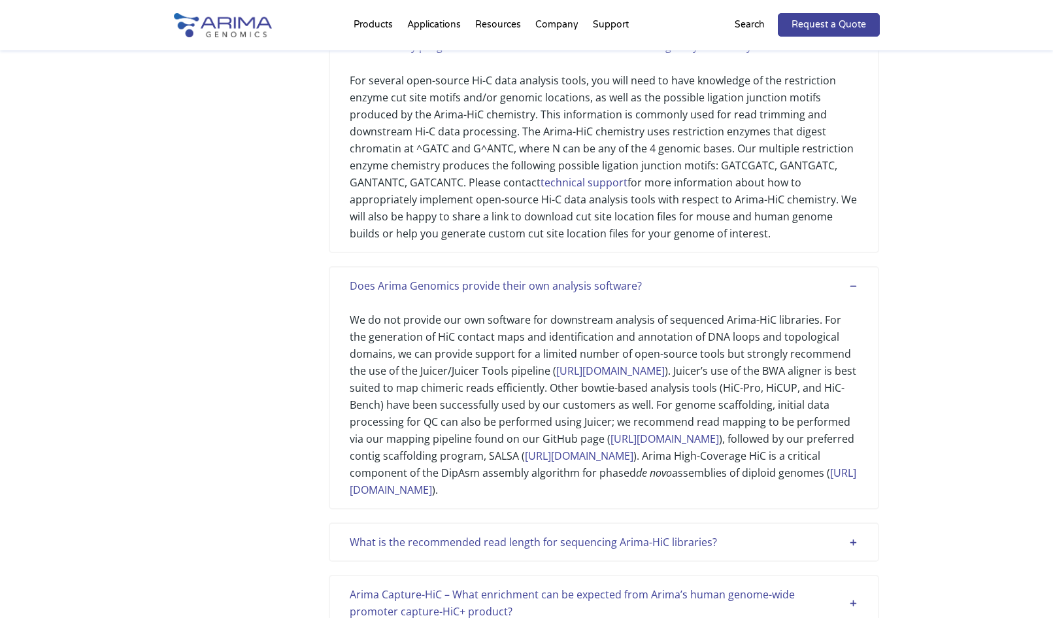
scroll to position [1801, 0]
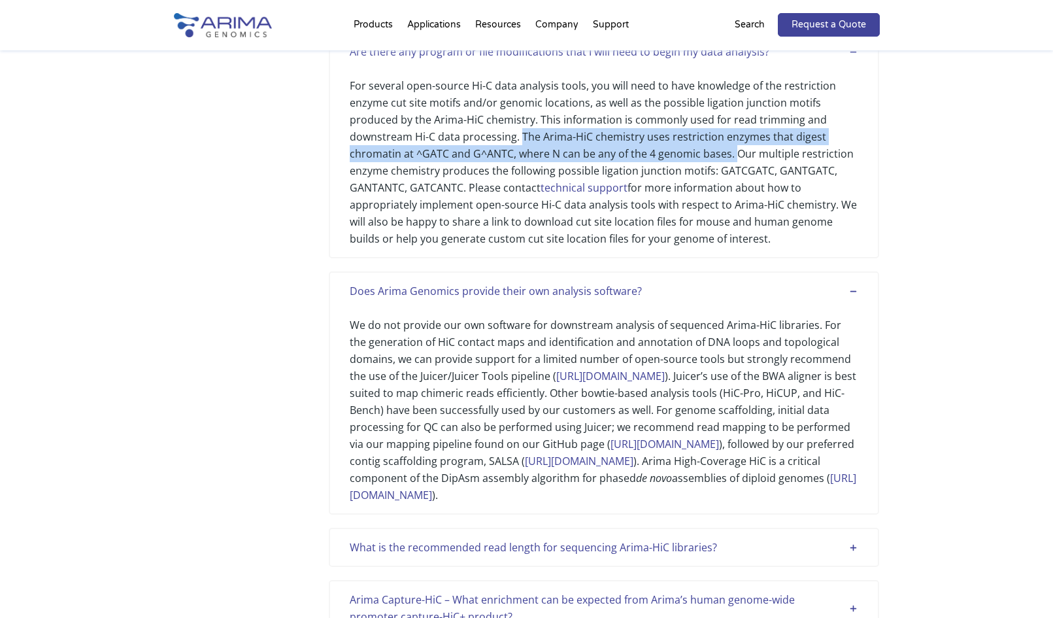
drag, startPoint x: 522, startPoint y: 169, endPoint x: 745, endPoint y: 187, distance: 224.2
click at [738, 184] on div "For several open-source Hi-C data analysis tools, you will need to have knowled…" at bounding box center [604, 153] width 509 height 187
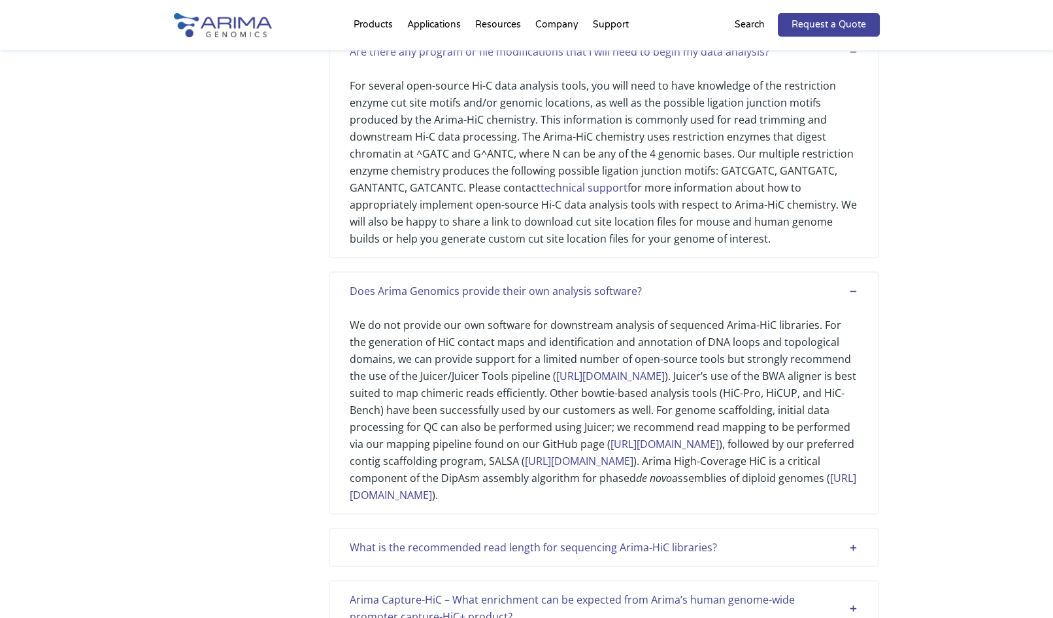
click at [861, 237] on div "Are there any program or file modifications that I will need to begin my data a…" at bounding box center [604, 145] width 550 height 226
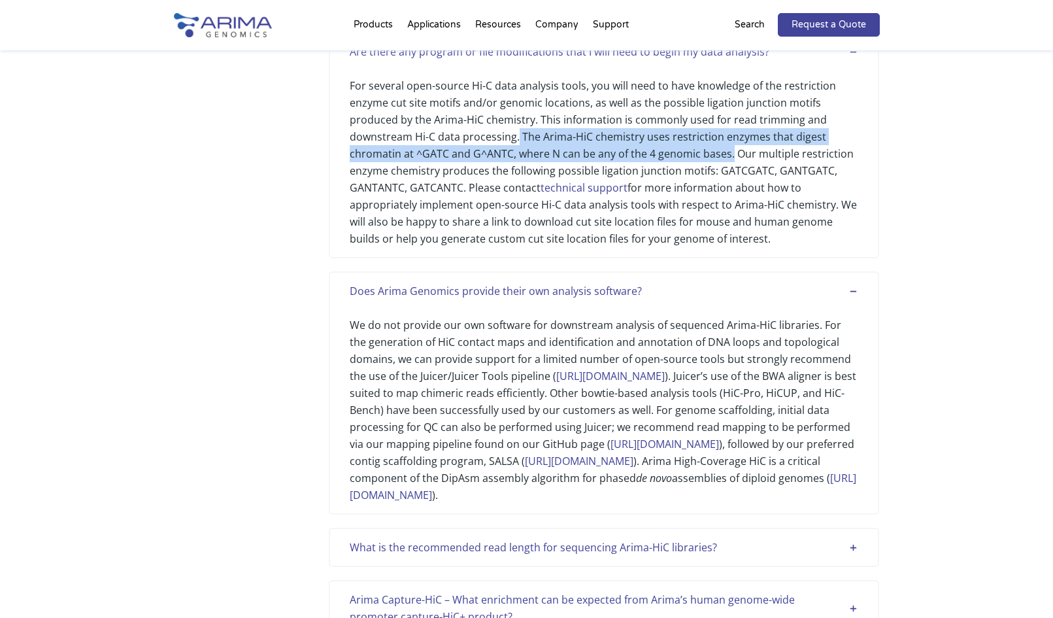
drag, startPoint x: 518, startPoint y: 167, endPoint x: 731, endPoint y: 187, distance: 214.0
click at [731, 187] on div "For several open-source Hi-C data analysis tools, you will need to have knowled…" at bounding box center [604, 153] width 509 height 187
